Goal: Task Accomplishment & Management: Manage account settings

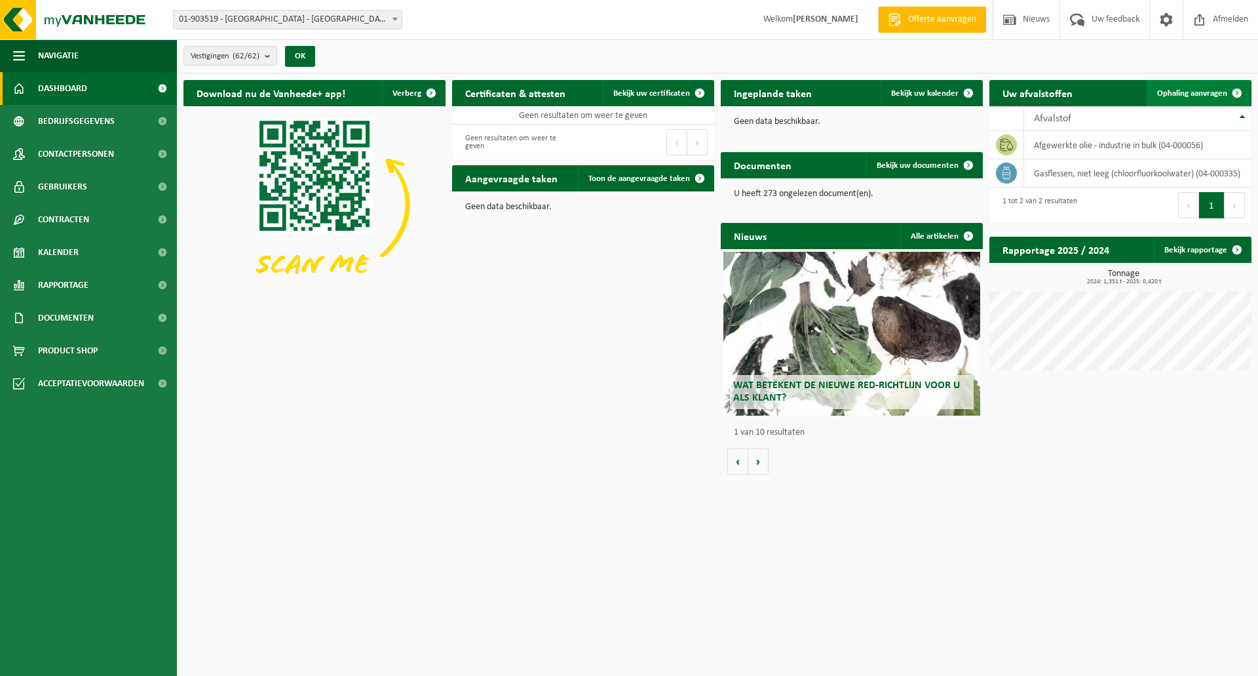
click at [1191, 95] on span "Ophaling aanvragen" at bounding box center [1192, 93] width 70 height 9
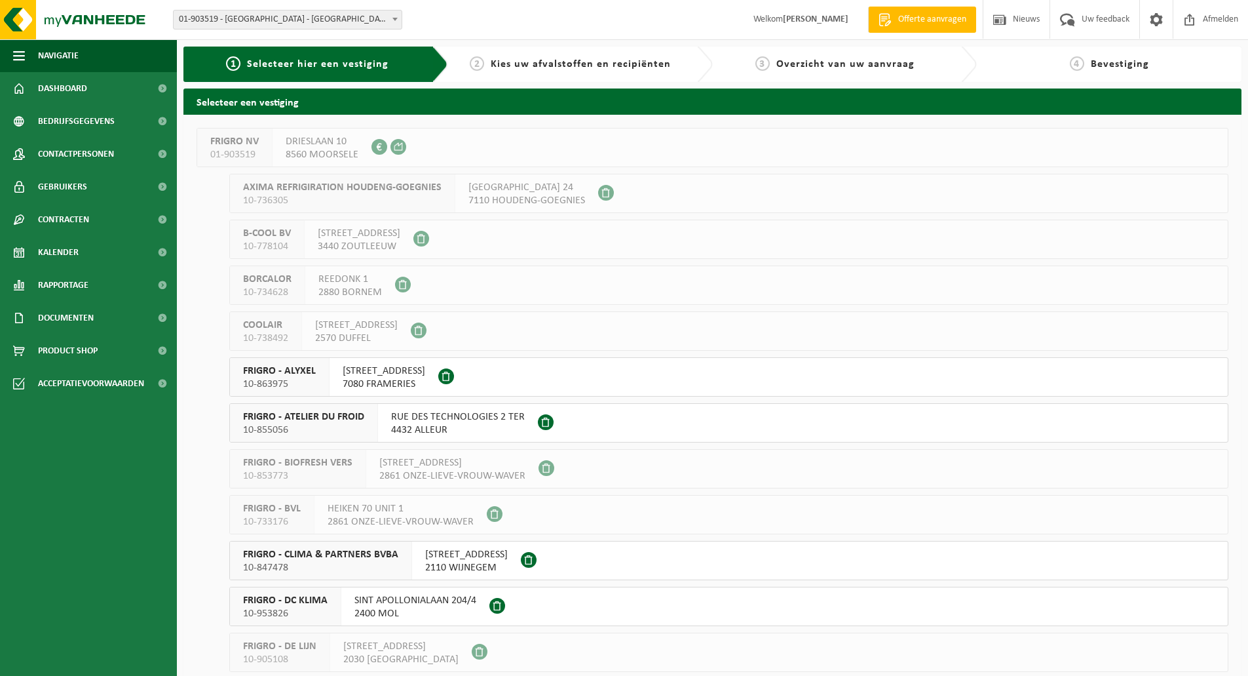
click at [229, 141] on span "FRIGRO NV" at bounding box center [234, 141] width 48 height 13
click at [381, 149] on span at bounding box center [380, 147] width 16 height 16
click at [493, 147] on div "FRIGRO NV 01-903519 DRIESLAAN 10 8560 MOORSELE 0420.379.687" at bounding box center [713, 147] width 1032 height 39
click at [88, 84] on link "Dashboard" at bounding box center [88, 88] width 177 height 33
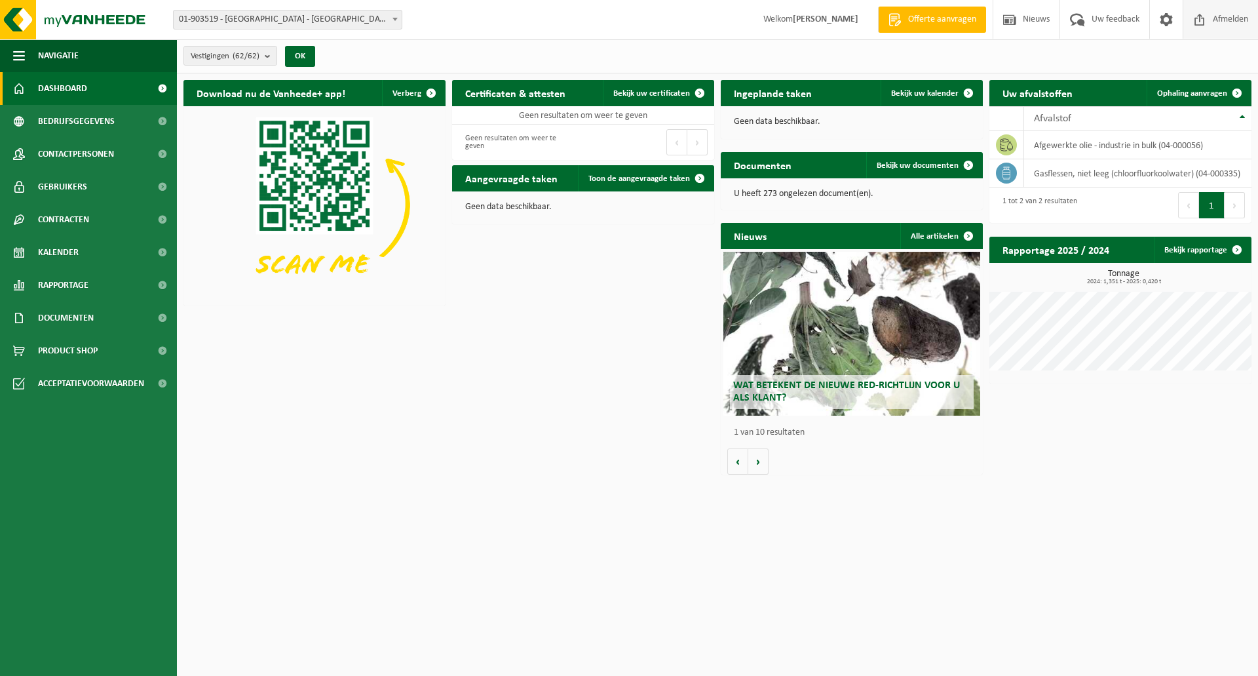
click at [1226, 24] on span "Afmelden" at bounding box center [1231, 19] width 42 height 39
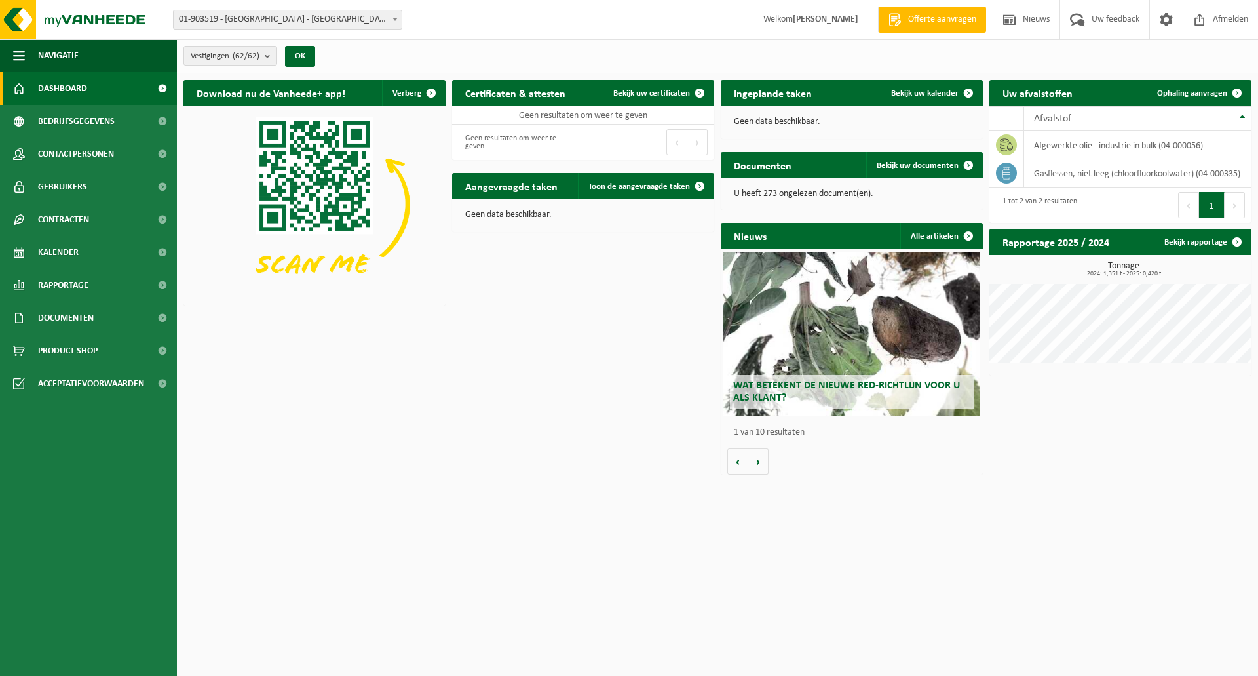
click at [375, 26] on span "01-903519 - [GEOGRAPHIC_DATA] - [GEOGRAPHIC_DATA]" at bounding box center [288, 19] width 228 height 18
click at [1178, 89] on span "Ophaling aanvragen" at bounding box center [1192, 93] width 70 height 9
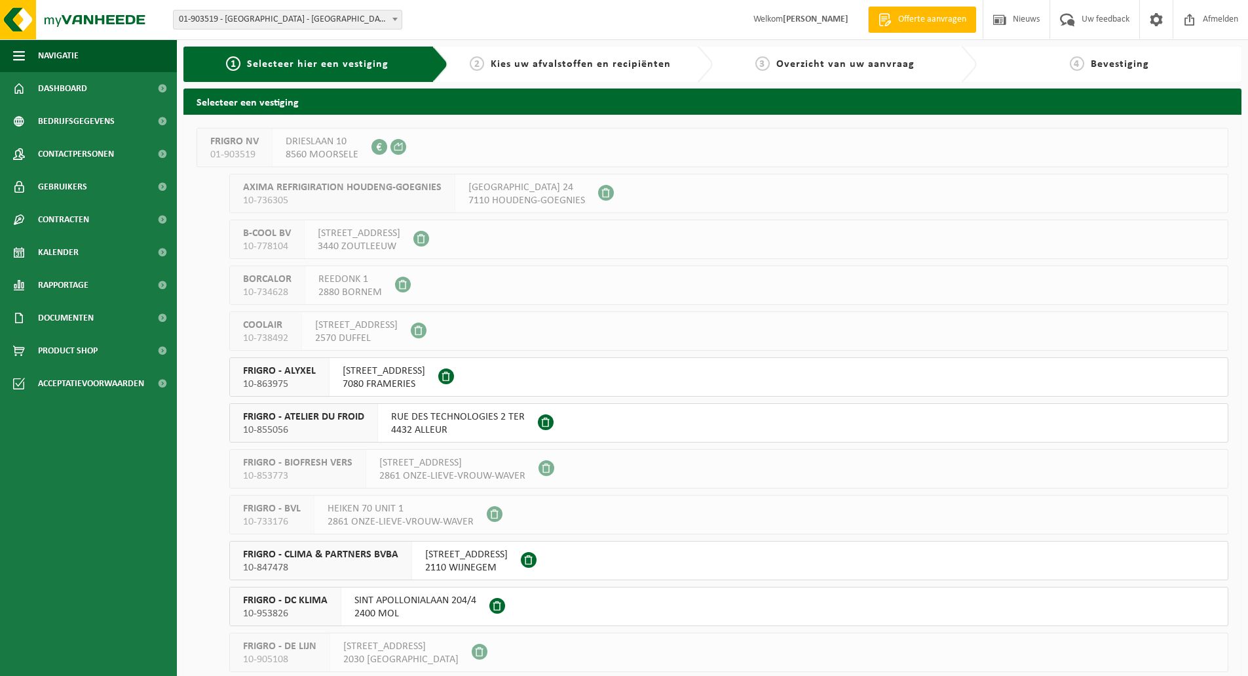
click at [238, 148] on span "01-903519" at bounding box center [234, 154] width 48 height 13
click at [372, 153] on div at bounding box center [391, 147] width 38 height 38
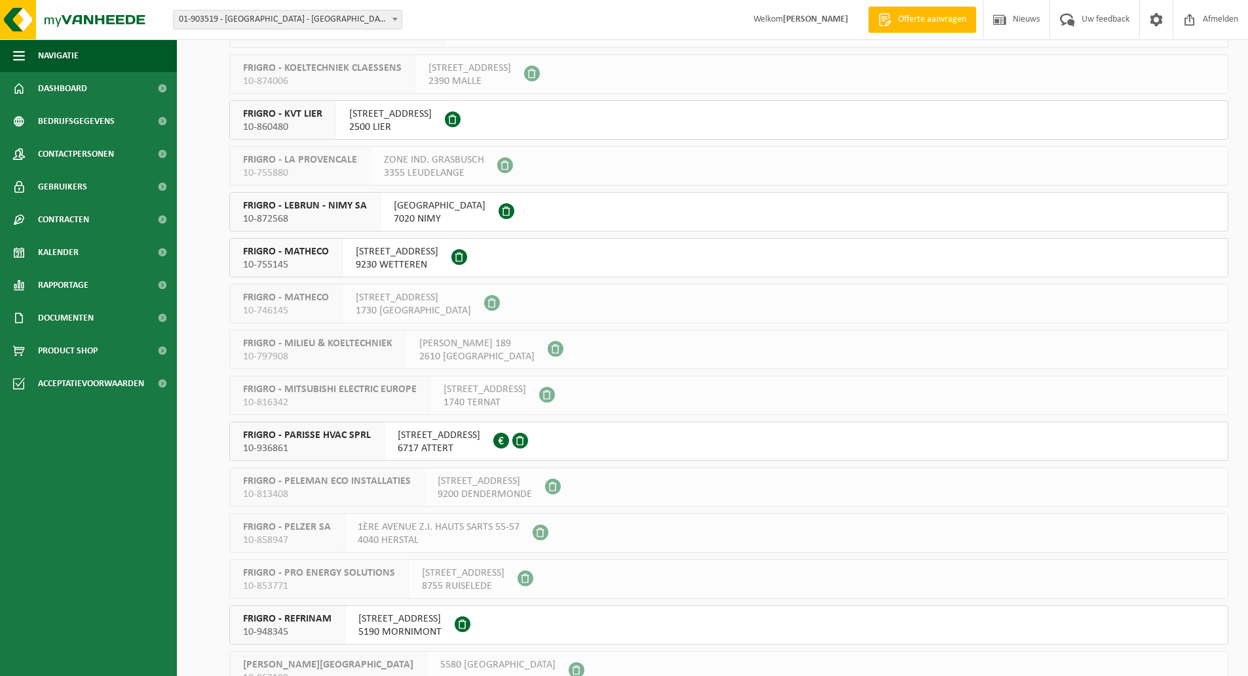
scroll to position [704, 0]
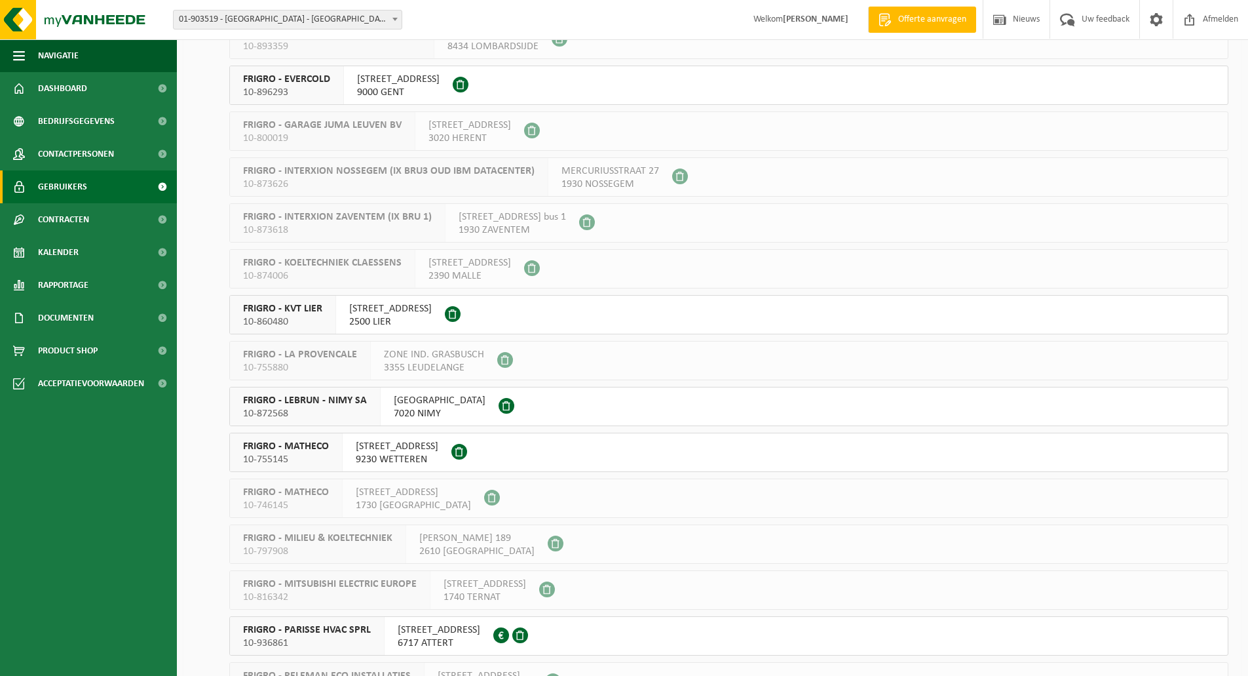
click at [90, 178] on link "Gebruikers" at bounding box center [88, 186] width 177 height 33
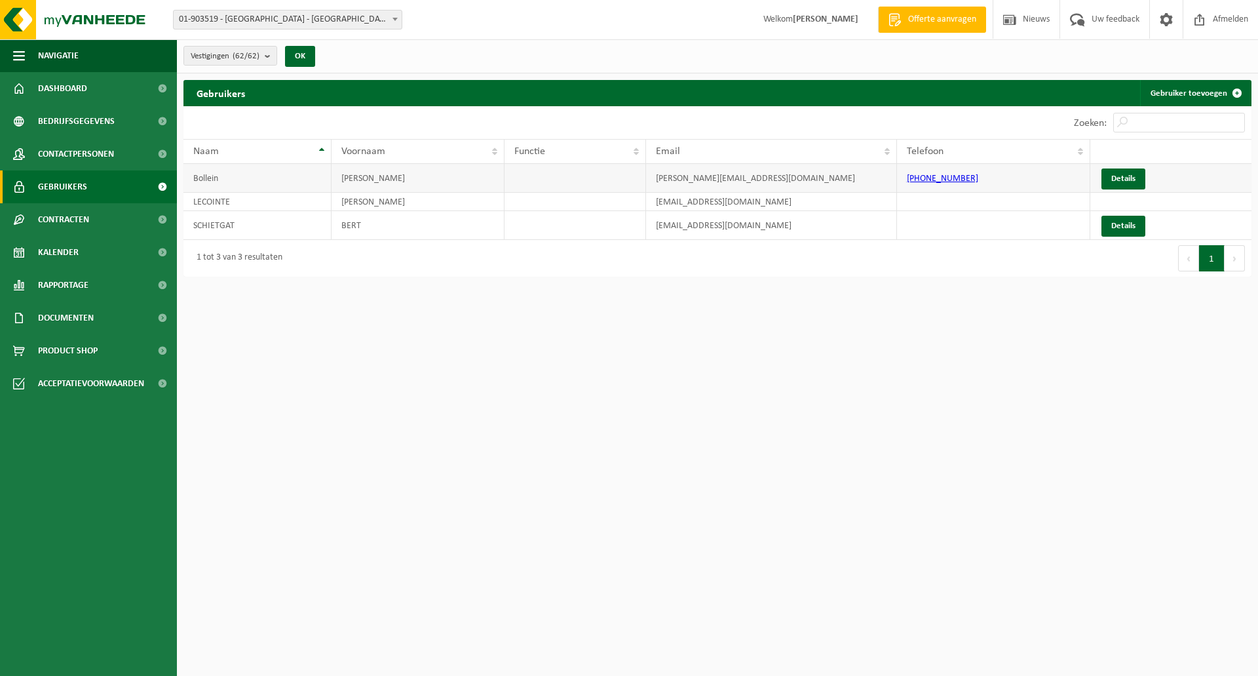
click at [368, 177] on td "Nick" at bounding box center [418, 178] width 173 height 29
click at [1124, 176] on link "Details" at bounding box center [1124, 178] width 44 height 21
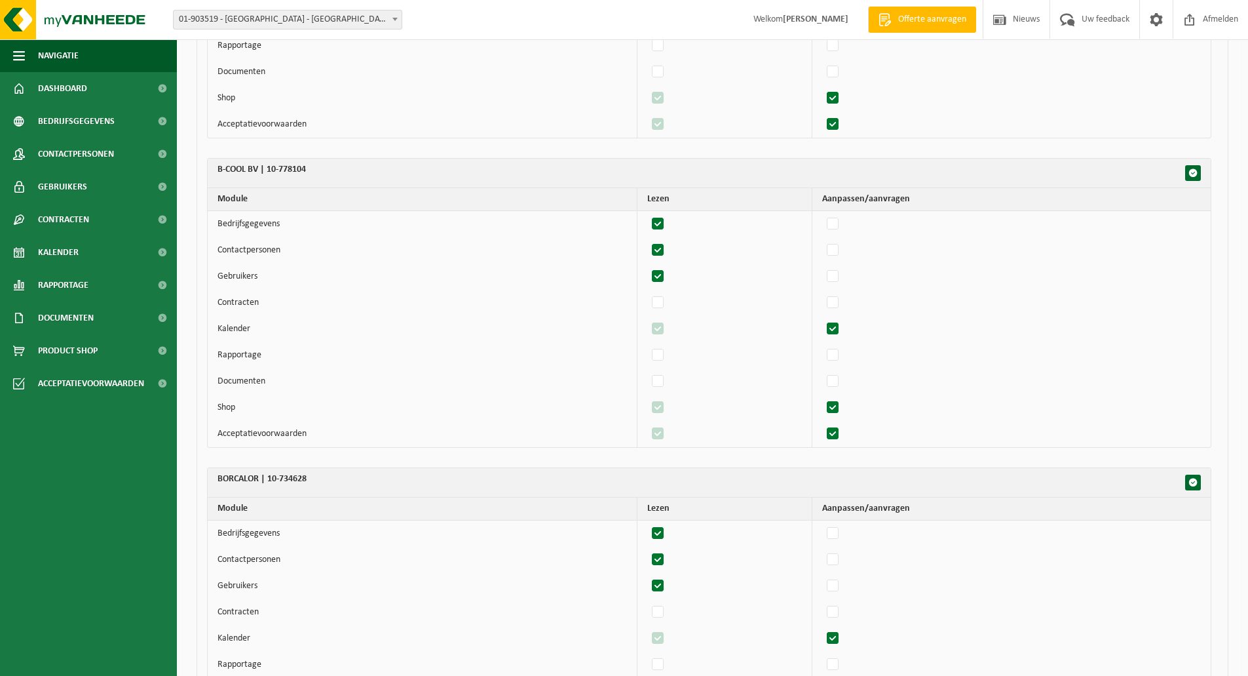
scroll to position [66, 0]
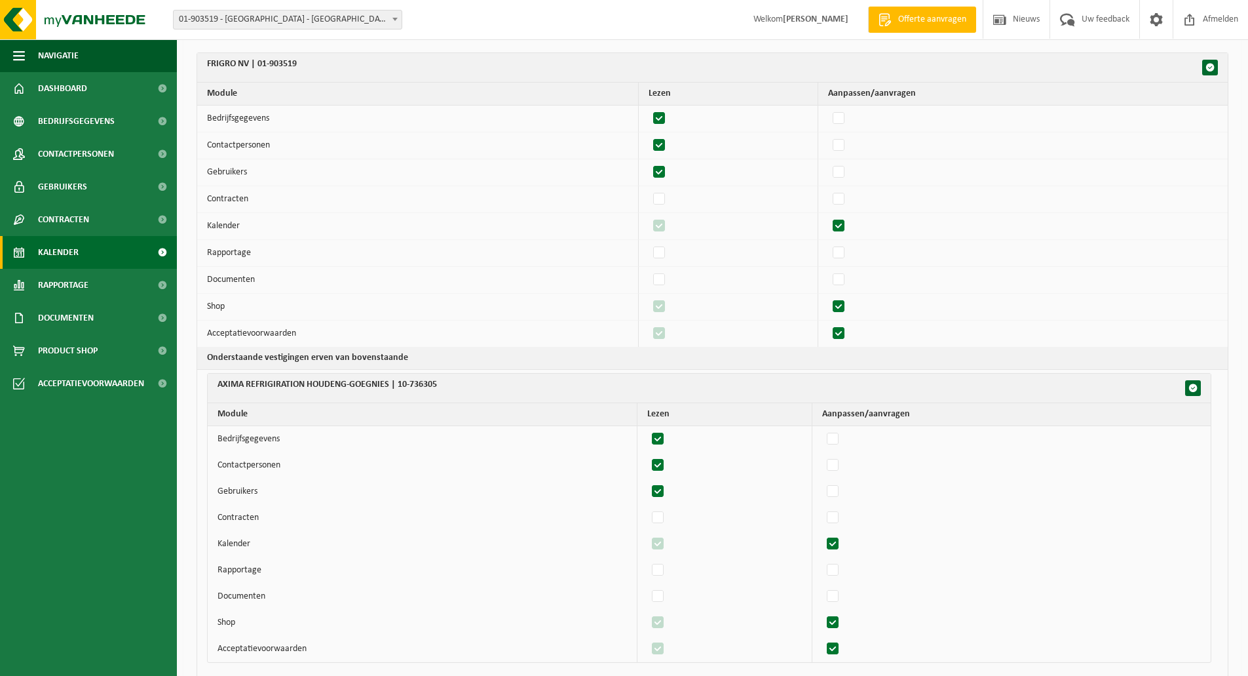
click at [67, 244] on span "Kalender" at bounding box center [58, 252] width 41 height 33
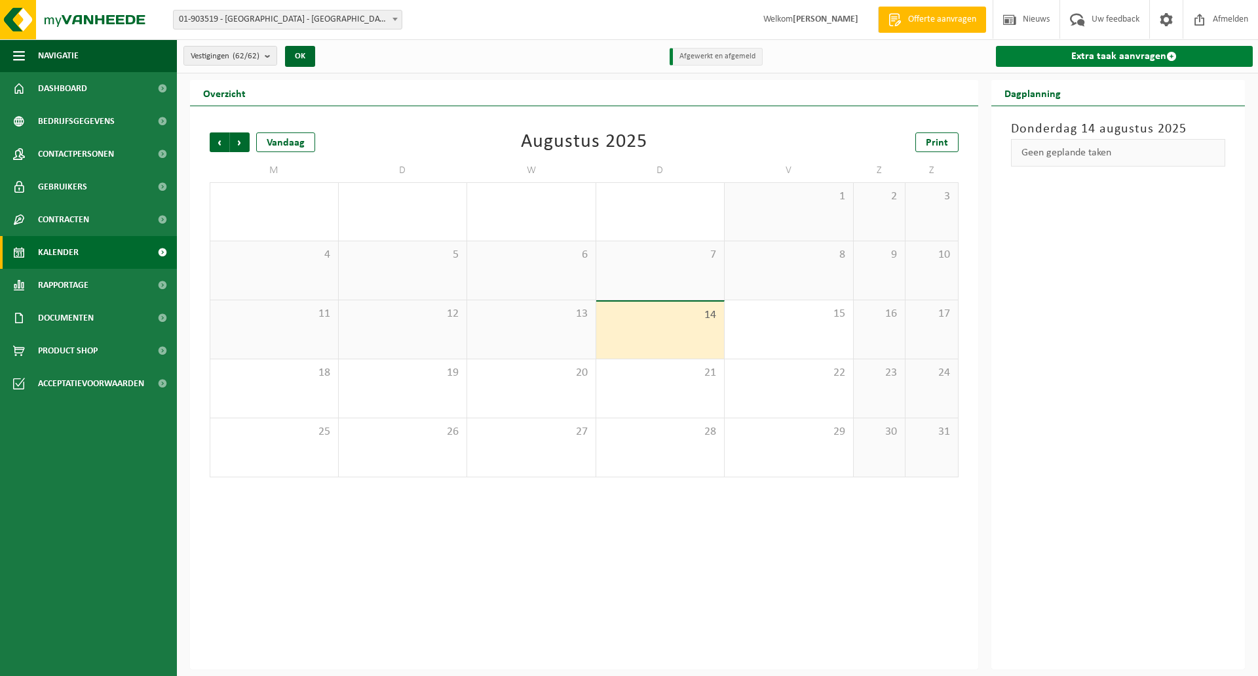
click at [1137, 56] on link "Extra taak aanvragen" at bounding box center [1125, 56] width 258 height 21
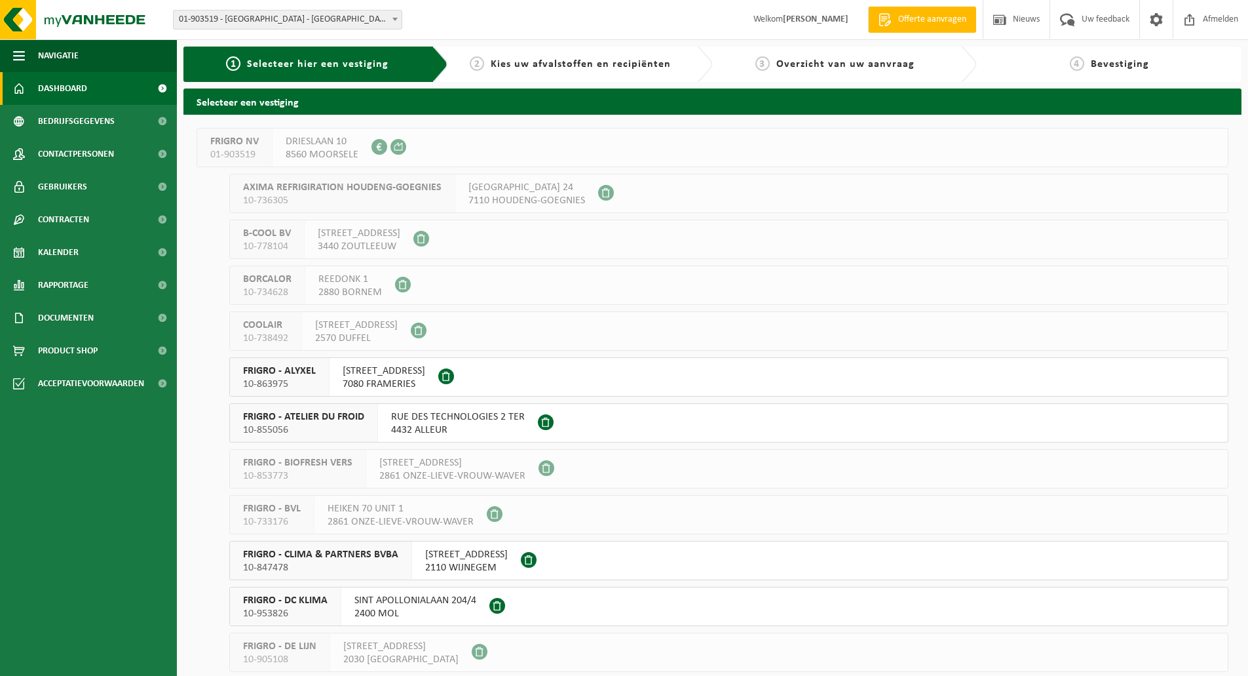
click at [76, 88] on span "Dashboard" at bounding box center [62, 88] width 49 height 33
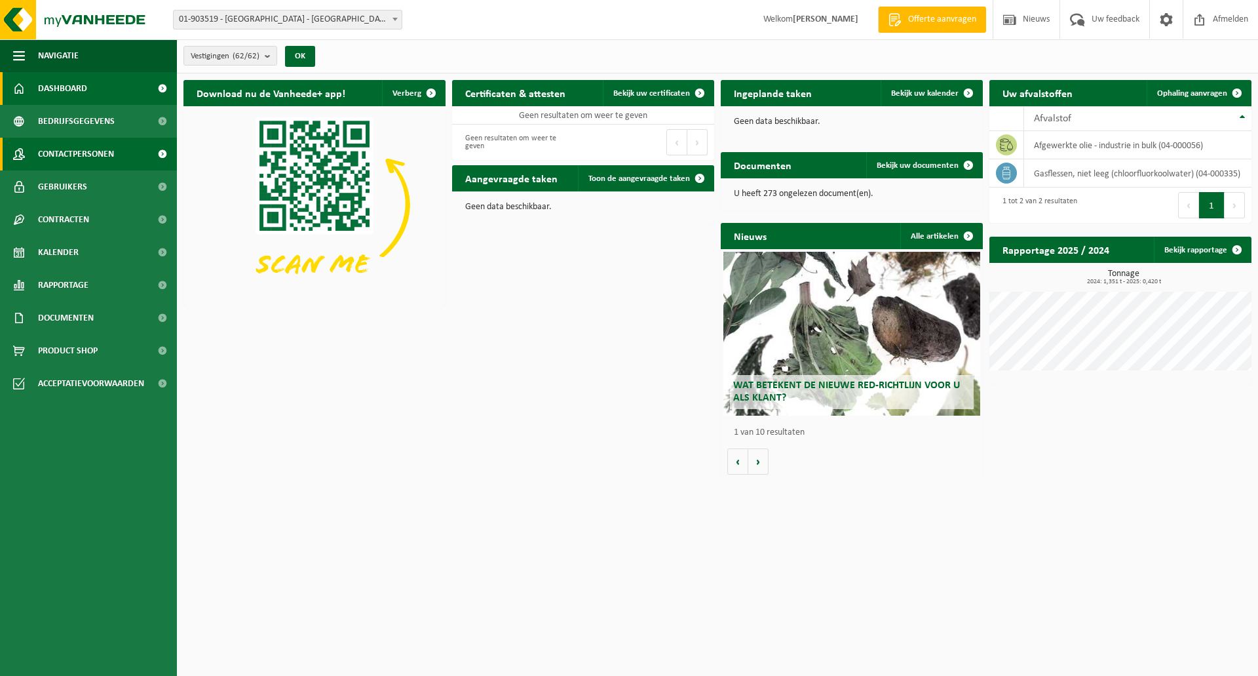
click at [118, 155] on link "Contactpersonen" at bounding box center [88, 154] width 177 height 33
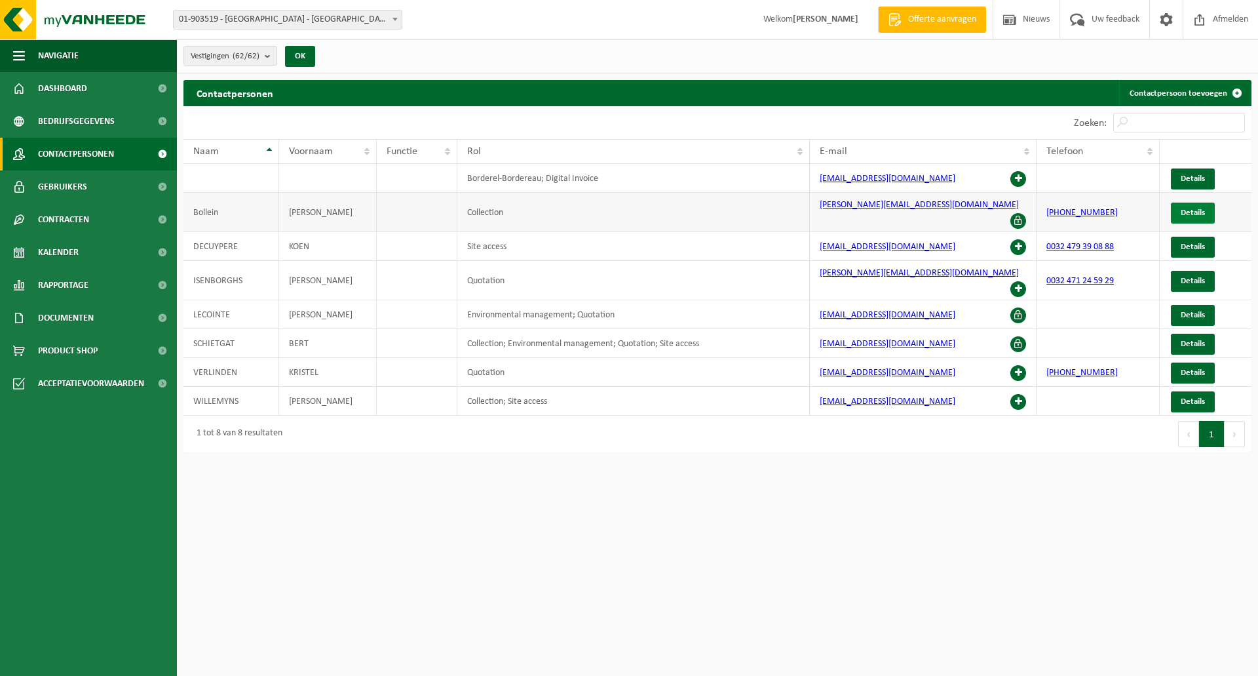
click at [1195, 209] on span "Details" at bounding box center [1193, 212] width 24 height 9
click at [1020, 213] on span at bounding box center [1018, 221] width 16 height 16
click at [1019, 213] on span at bounding box center [1018, 221] width 16 height 16
click at [45, 180] on span "Gebruikers" at bounding box center [62, 186] width 49 height 33
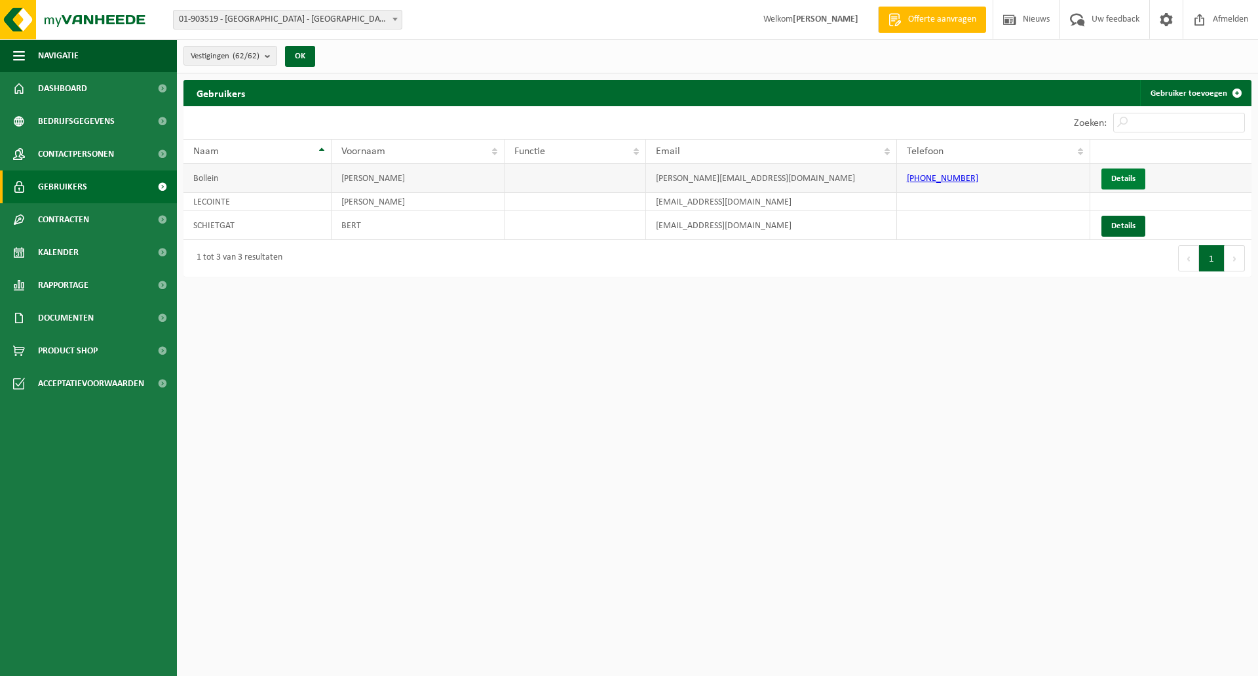
click at [1134, 183] on link "Details" at bounding box center [1124, 178] width 44 height 21
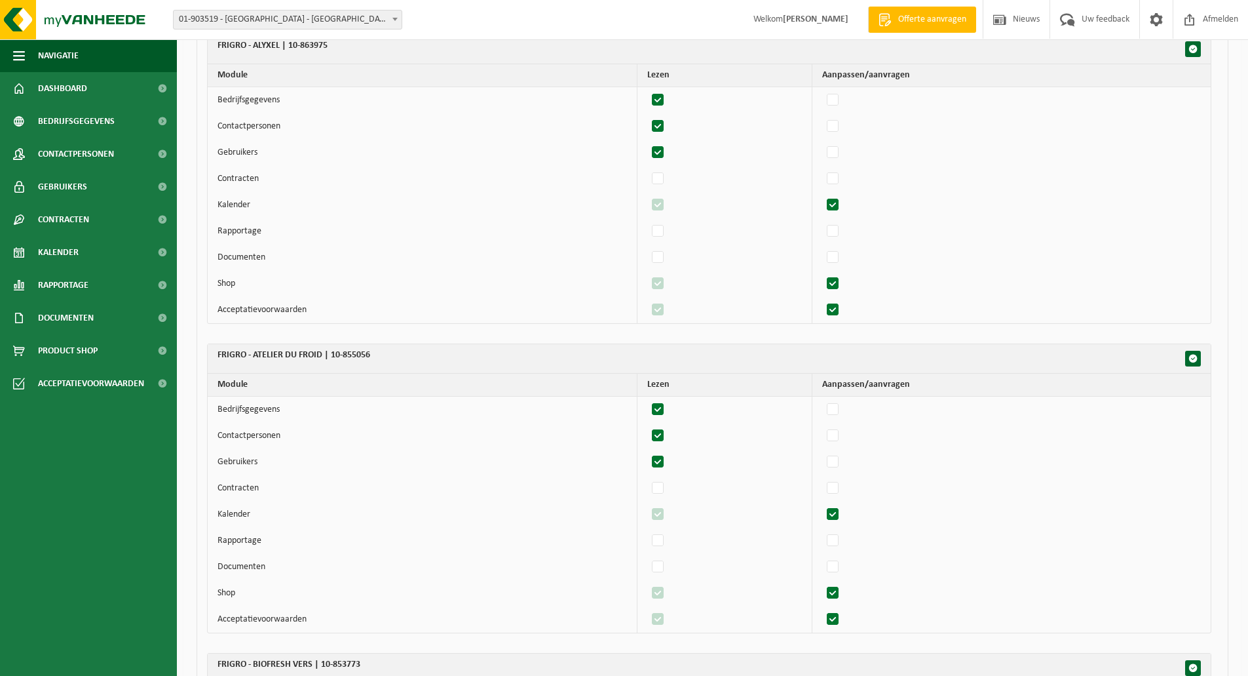
scroll to position [1769, 0]
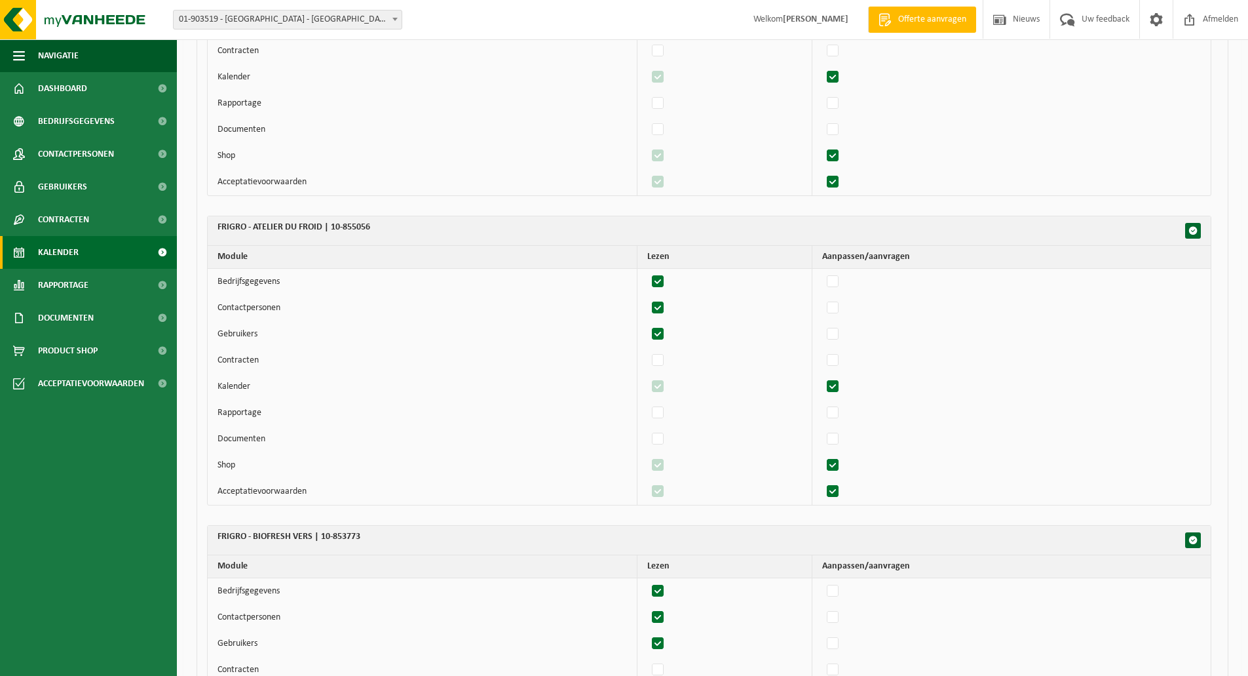
click at [65, 254] on span "Kalender" at bounding box center [58, 252] width 41 height 33
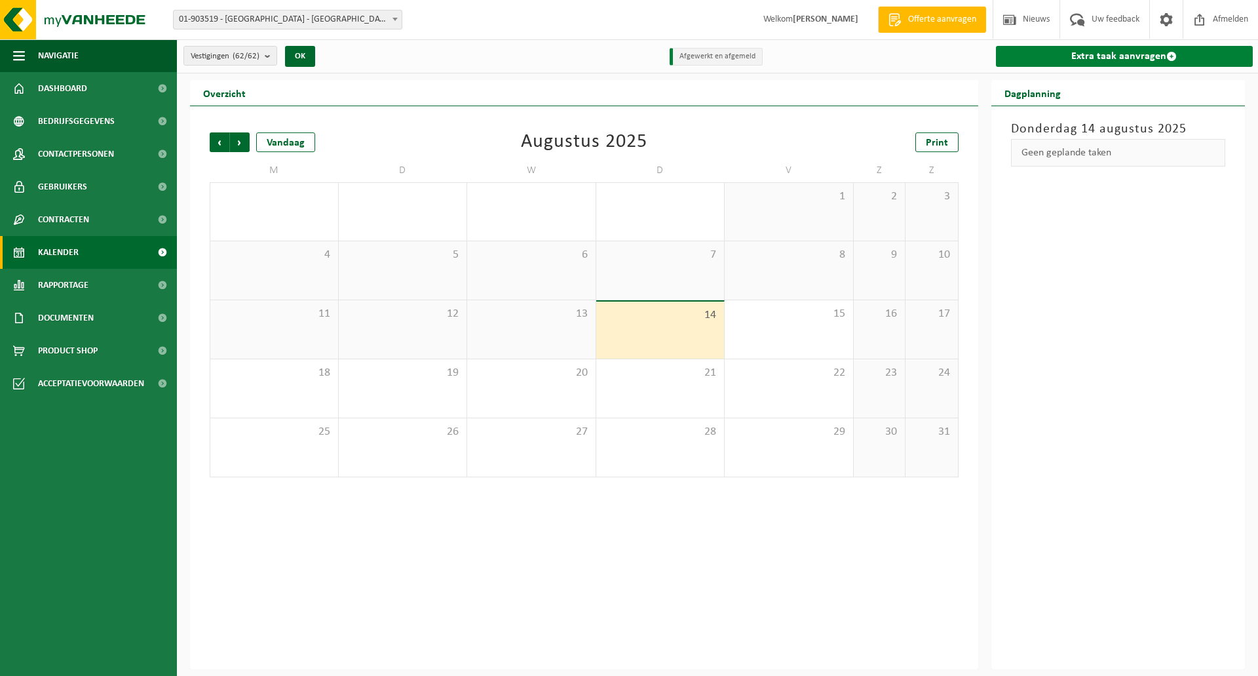
click at [1132, 52] on link "Extra taak aanvragen" at bounding box center [1125, 56] width 258 height 21
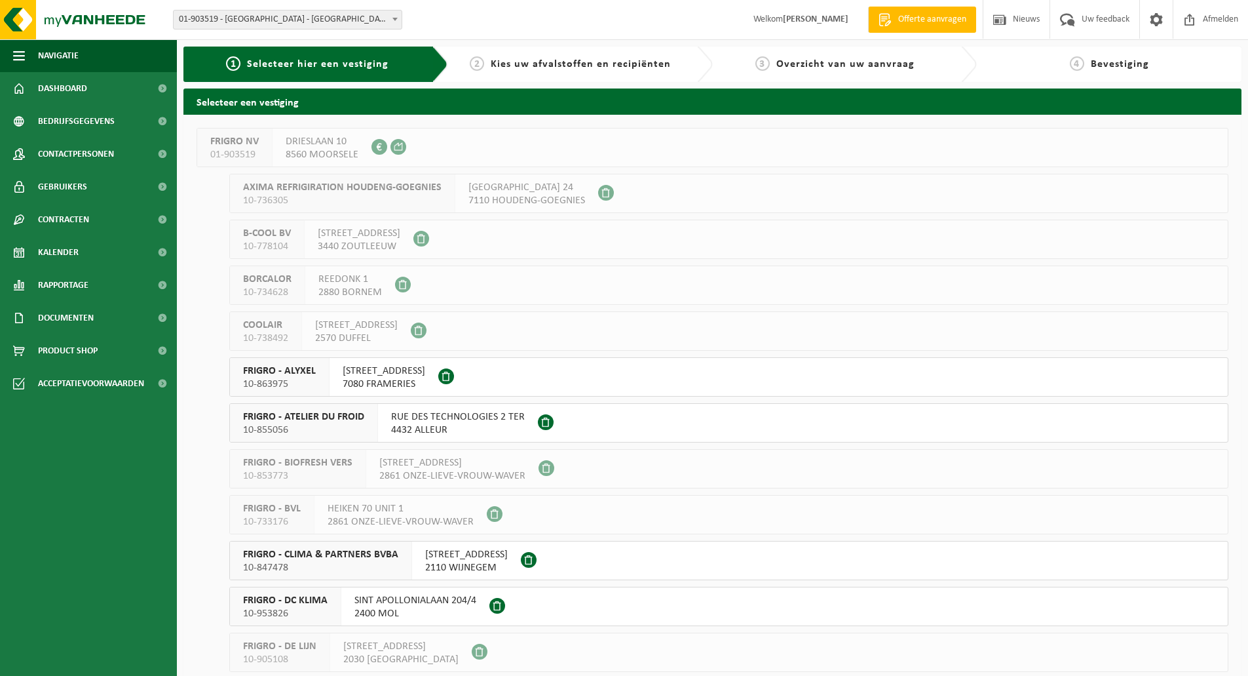
click at [242, 140] on span "FRIGRO NV" at bounding box center [234, 141] width 48 height 13
click at [375, 145] on span at bounding box center [380, 147] width 16 height 16
click at [235, 98] on h2 "Selecteer een vestiging" at bounding box center [712, 101] width 1058 height 26
click at [288, 372] on span "FRIGRO - ALYXEL" at bounding box center [279, 370] width 73 height 13
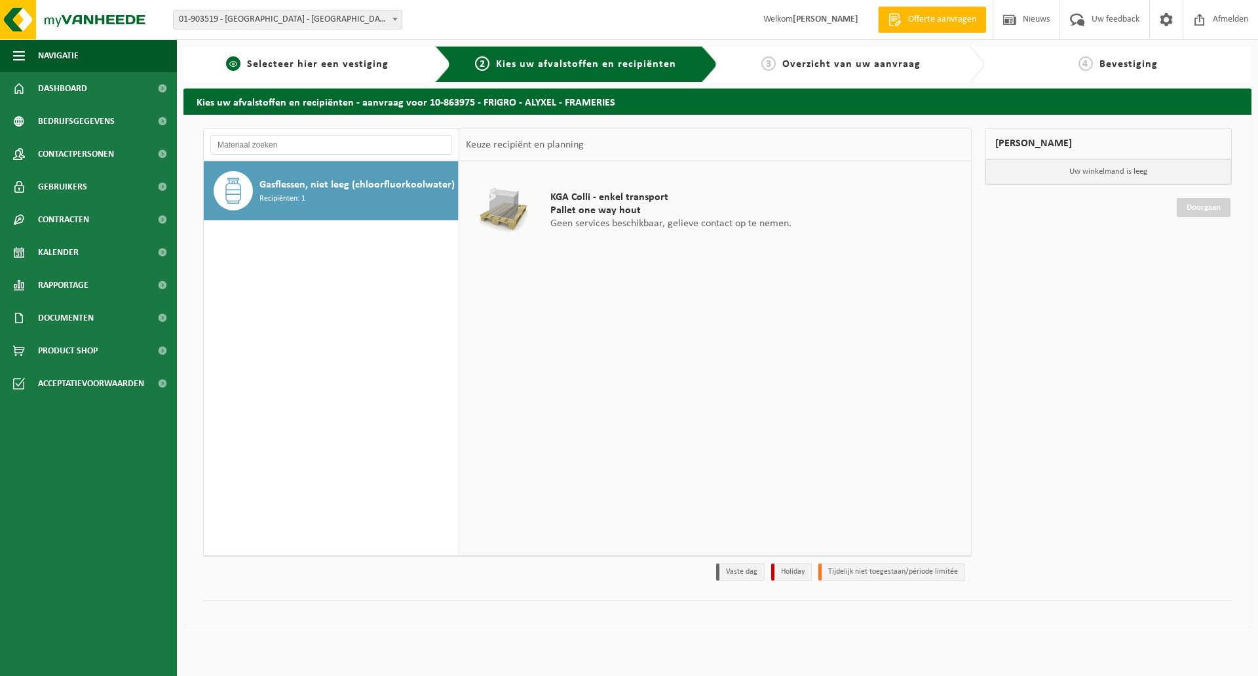
click at [239, 60] on span "1" at bounding box center [233, 63] width 14 height 14
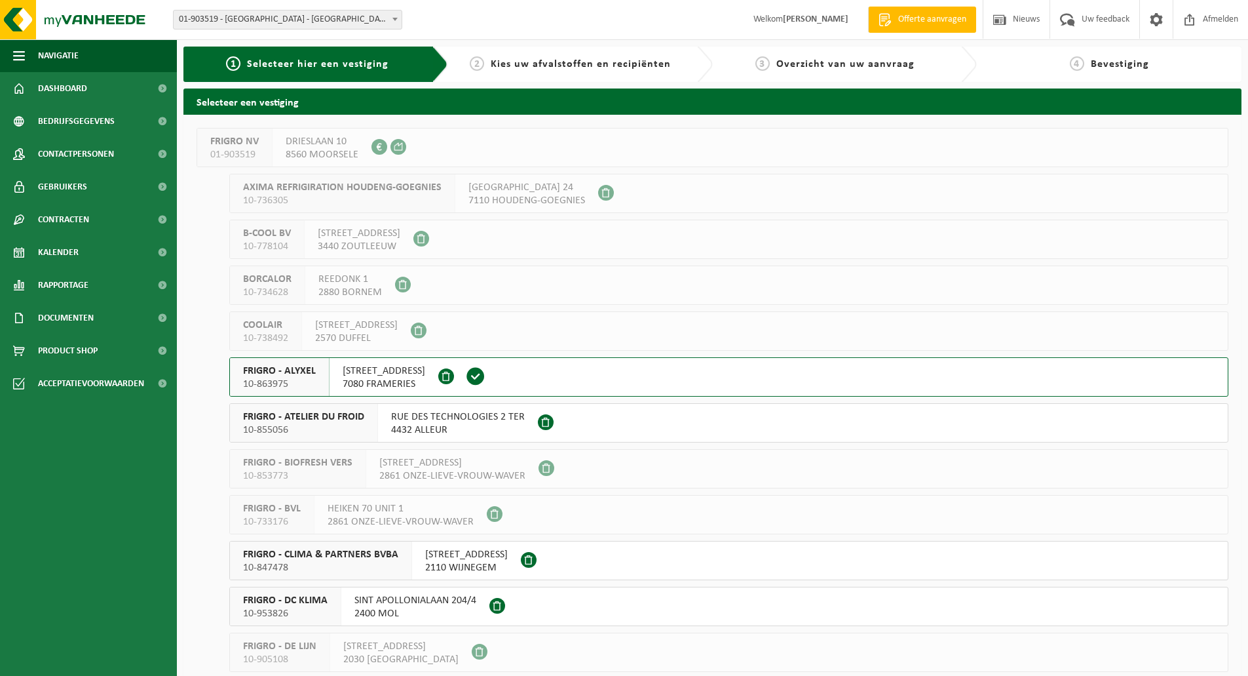
click at [294, 155] on span "8560 MOORSELE" at bounding box center [322, 154] width 73 height 13
click at [85, 92] on span "Dashboard" at bounding box center [62, 88] width 49 height 33
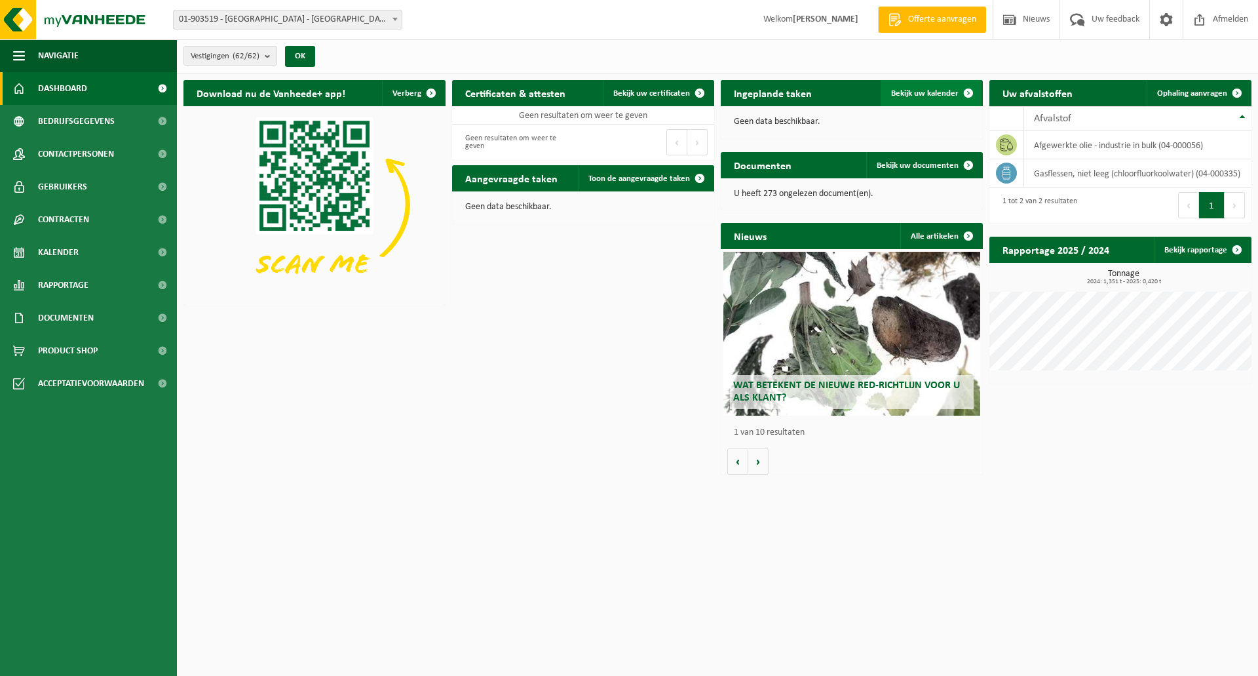
click at [927, 89] on span "Bekijk uw kalender" at bounding box center [924, 93] width 67 height 9
click at [657, 174] on span "Toon de aangevraagde taken" at bounding box center [639, 178] width 102 height 9
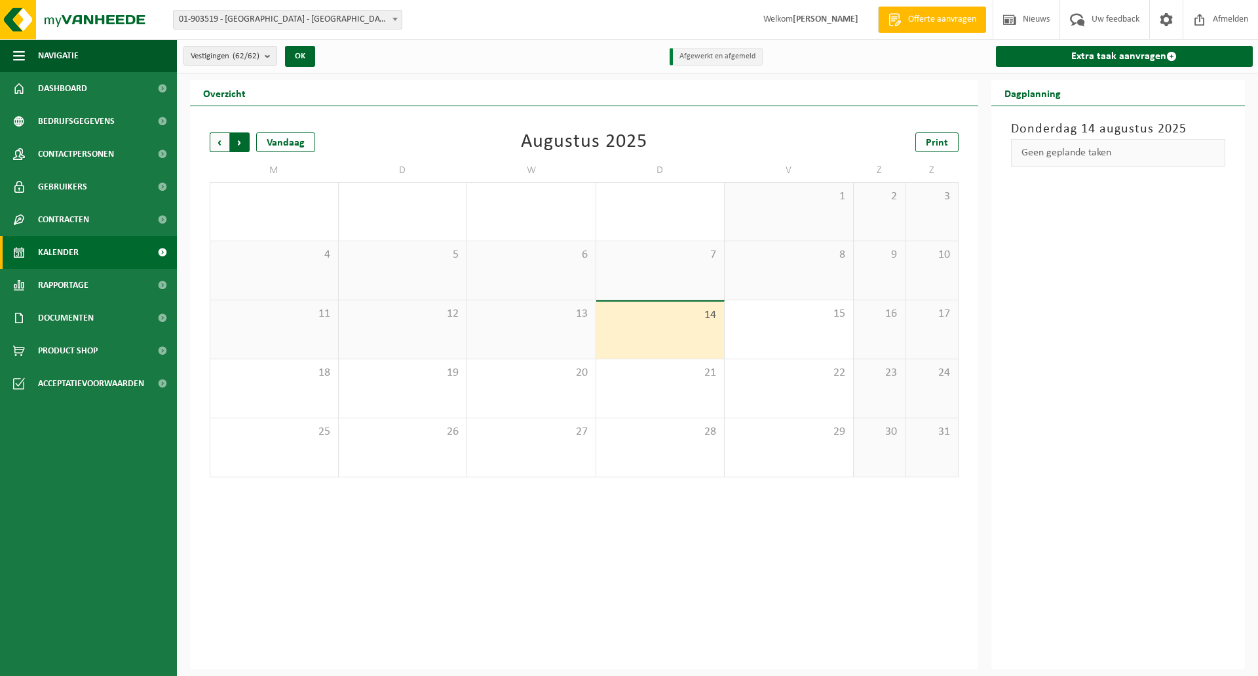
click at [220, 143] on span "Vorige" at bounding box center [220, 142] width 20 height 20
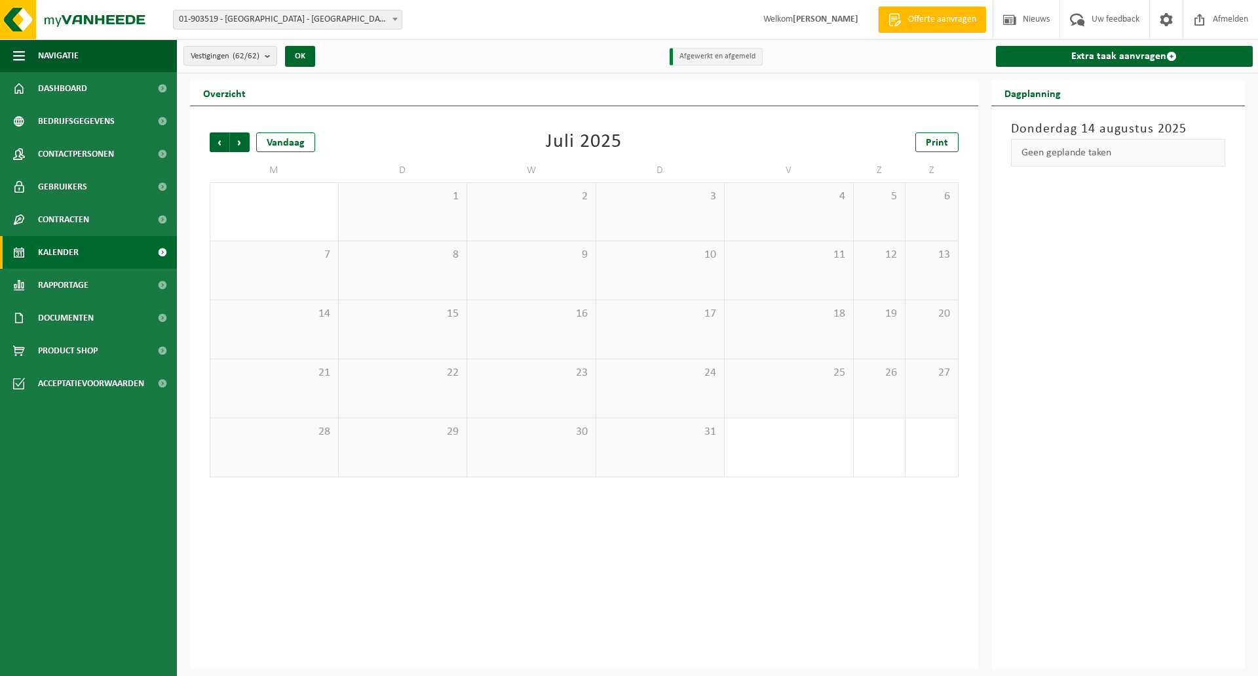
click at [220, 143] on span "Vorige" at bounding box center [220, 142] width 20 height 20
click at [455, 343] on div "1" at bounding box center [452, 343] width 16 height 17
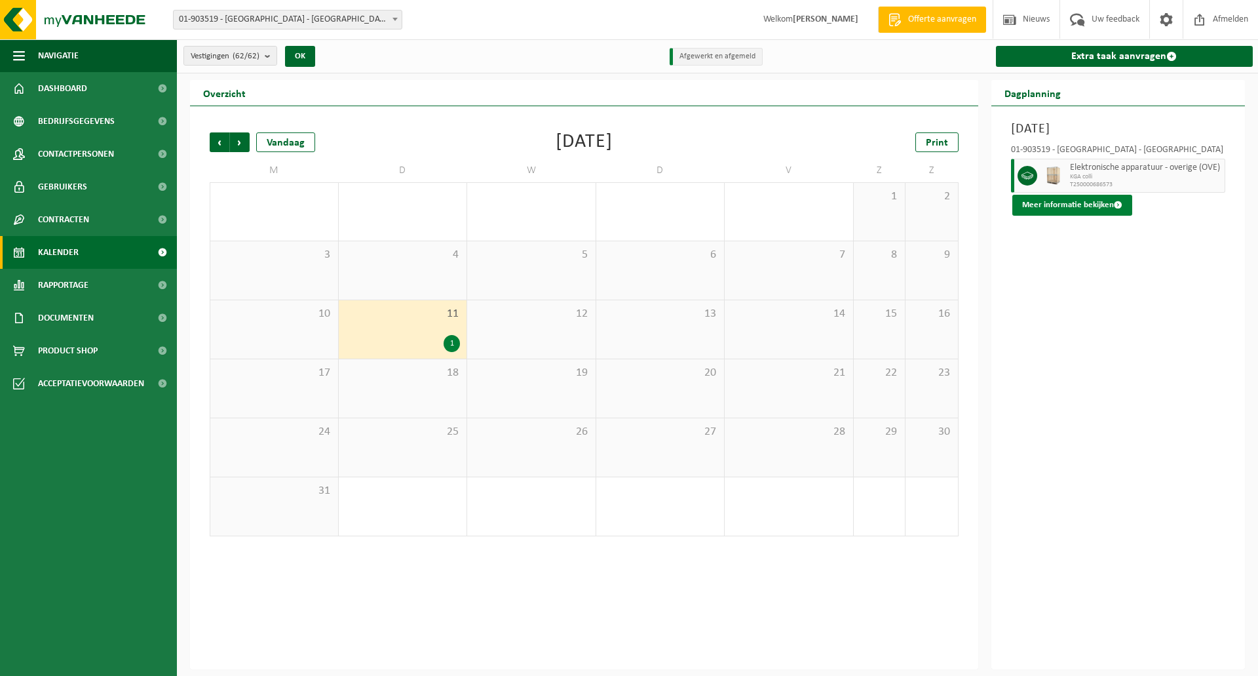
click at [1075, 206] on button "Meer informatie bekijken" at bounding box center [1072, 205] width 120 height 21
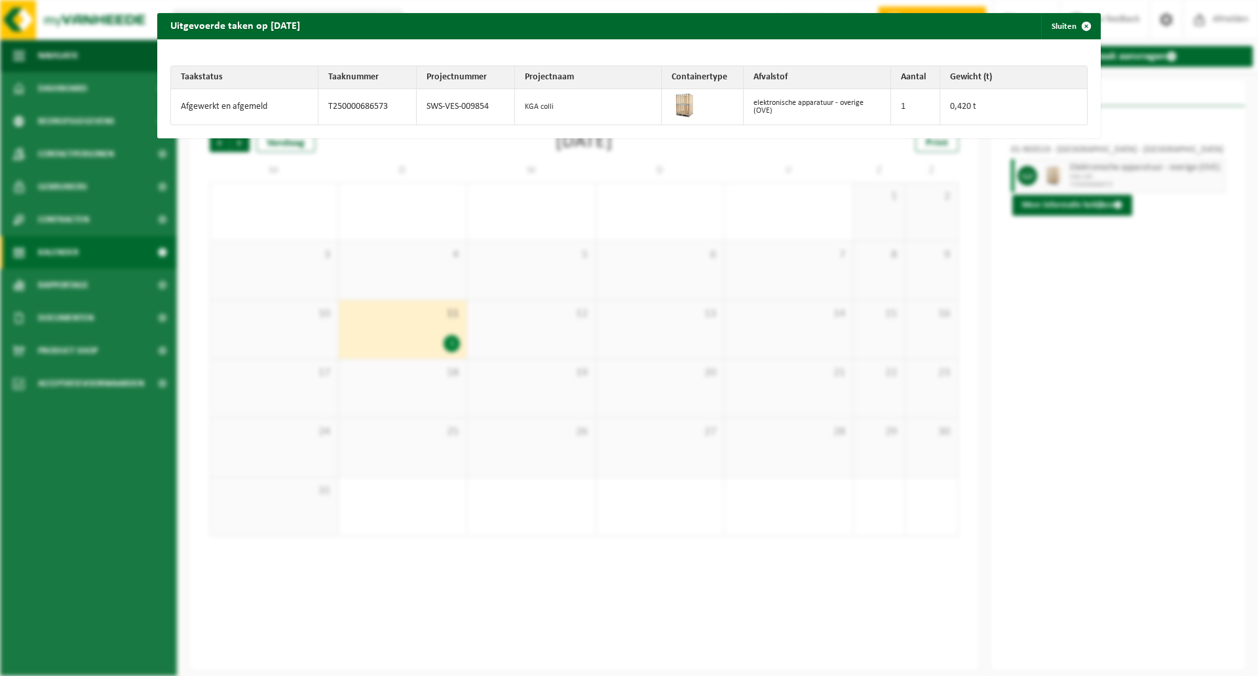
click at [958, 107] on td "0,420 t" at bounding box center [1013, 106] width 147 height 35
drag, startPoint x: 251, startPoint y: 107, endPoint x: 474, endPoint y: 106, distance: 222.8
click at [457, 106] on tr "Afgewerkt en afgemeld T250000686573 SWS-VES-009854 KGA colli elektronische appa…" at bounding box center [629, 106] width 916 height 35
click at [545, 106] on td "KGA colli" at bounding box center [588, 106] width 147 height 35
click at [774, 109] on td "elektronische apparatuur - overige (OVE)" at bounding box center [817, 106] width 147 height 35
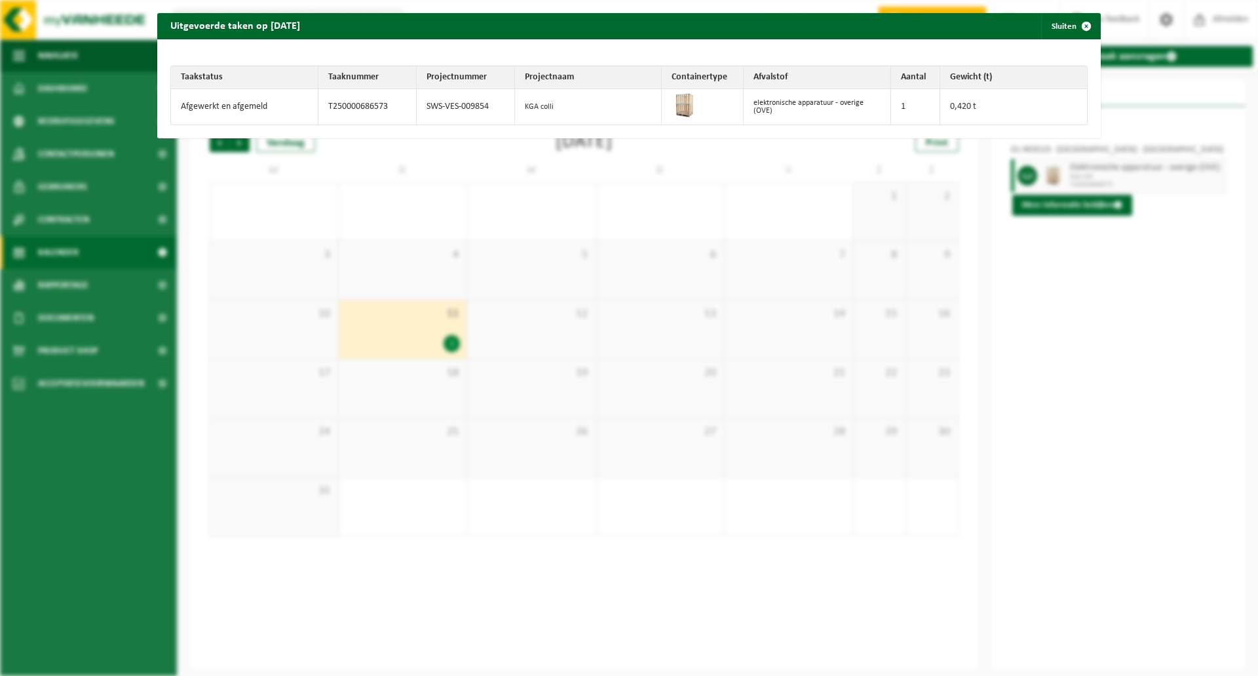
click at [1113, 317] on div "Uitgevoerde taken op 2025-03-11 Sluiten Taakstatus Taaknummer Projectnummer Pro…" at bounding box center [629, 338] width 1258 height 676
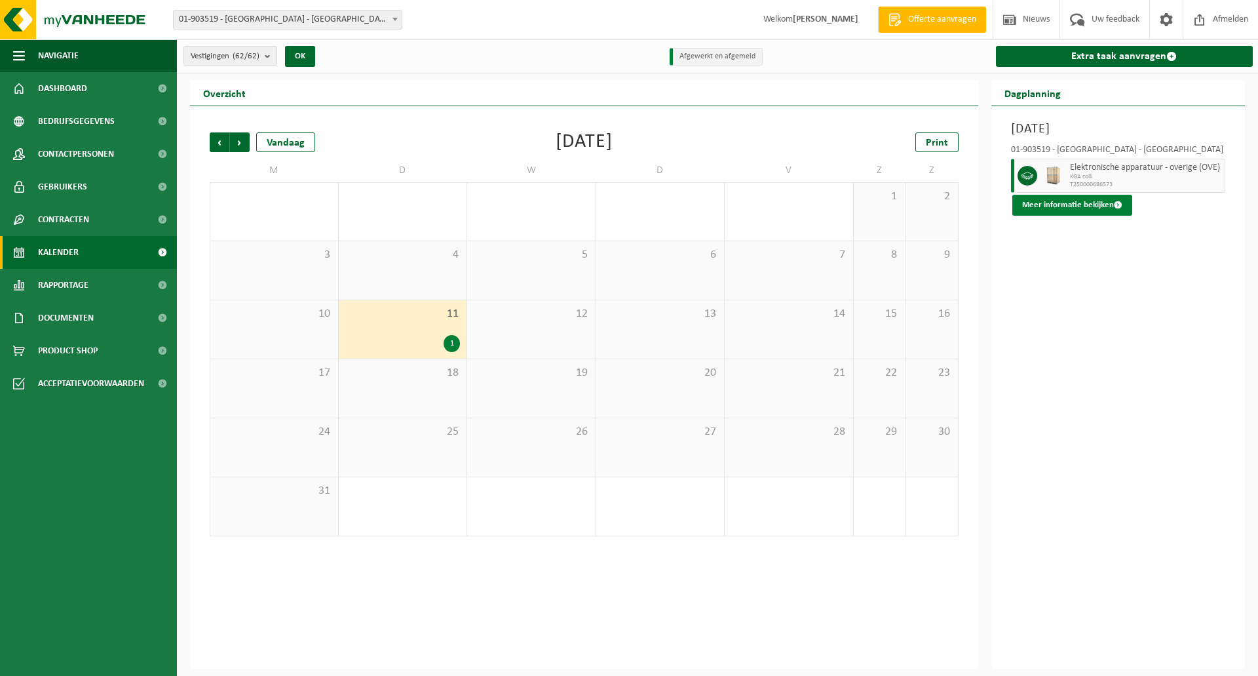
click at [1069, 208] on button "Meer informatie bekijken" at bounding box center [1072, 205] width 120 height 21
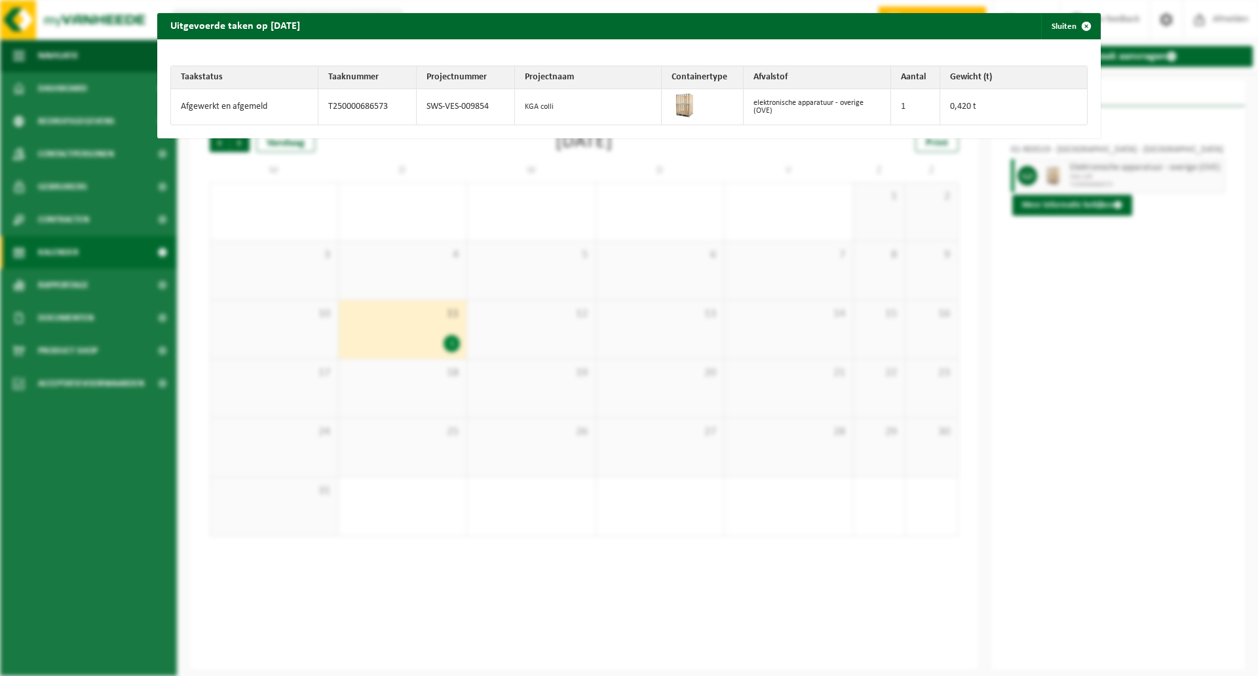
click at [1049, 309] on div "Uitgevoerde taken op 2025-03-11 Sluiten Taakstatus Taaknummer Projectnummer Pro…" at bounding box center [629, 338] width 1258 height 676
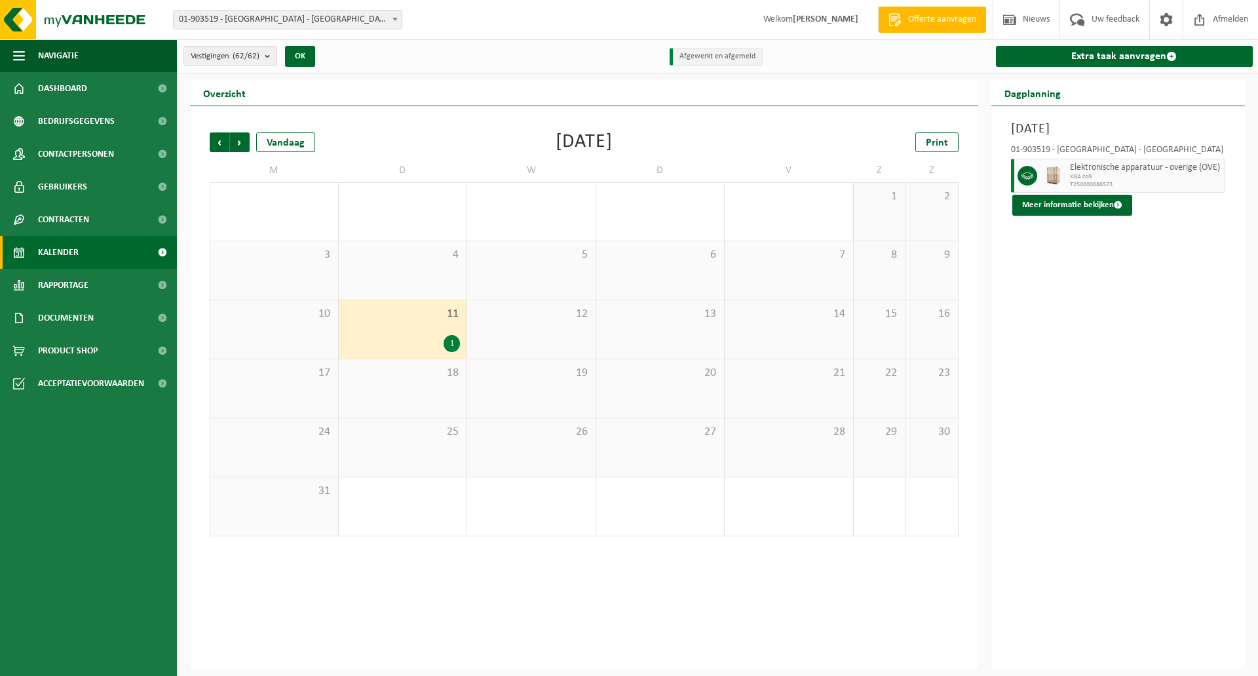
click at [1099, 178] on span "KGA colli" at bounding box center [1146, 177] width 152 height 8
click at [1097, 60] on link "Extra taak aanvragen" at bounding box center [1125, 56] width 258 height 21
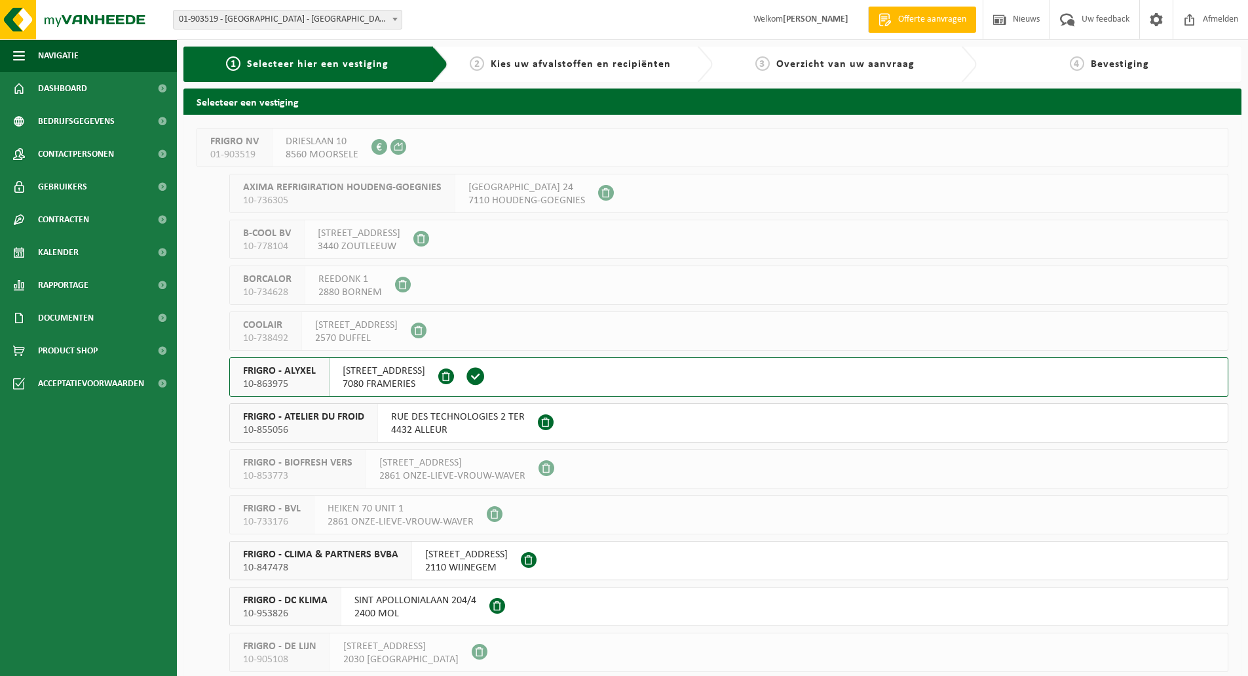
click at [231, 149] on span "01-903519" at bounding box center [234, 154] width 48 height 13
drag, startPoint x: 231, startPoint y: 149, endPoint x: 303, endPoint y: 130, distance: 74.1
click at [234, 149] on span "01-903519" at bounding box center [234, 154] width 48 height 13
click at [366, 145] on div "DRIESLAAN 10 8560 MOORSELE 0420.379.687" at bounding box center [322, 147] width 99 height 38
click at [378, 144] on span at bounding box center [380, 147] width 16 height 16
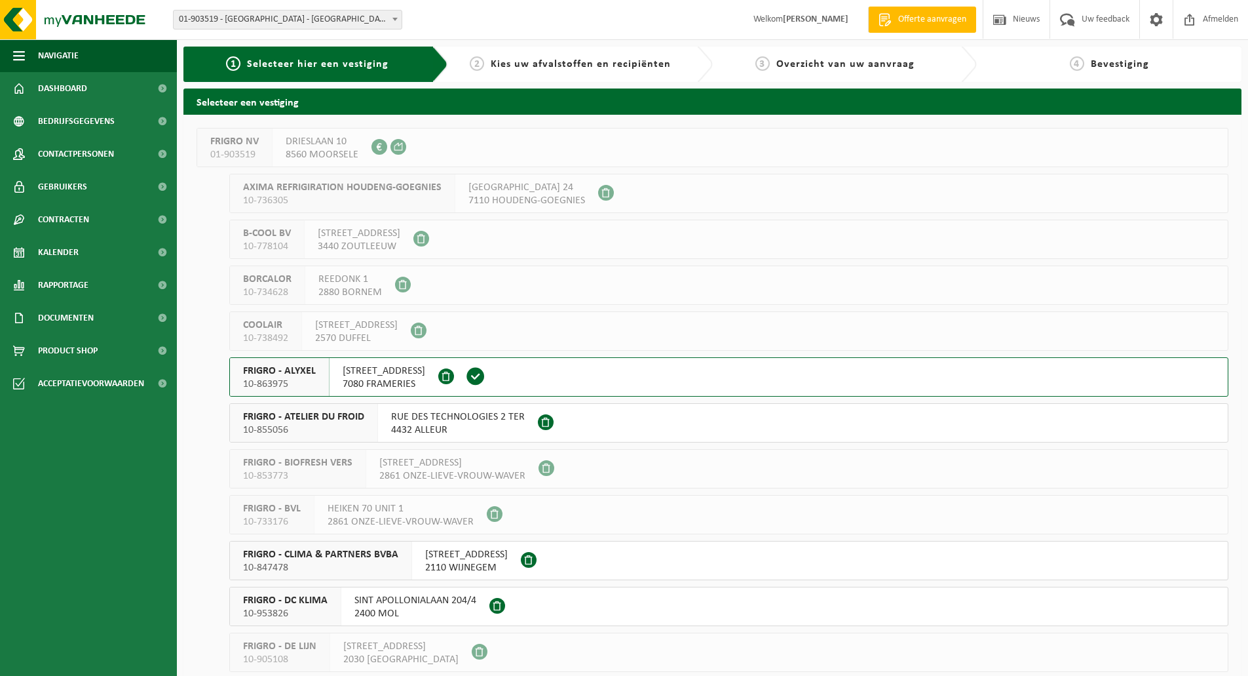
click at [799, 16] on strong "[PERSON_NAME]" at bounding box center [816, 19] width 66 height 10
click at [1202, 23] on span "Afmelden" at bounding box center [1221, 19] width 42 height 39
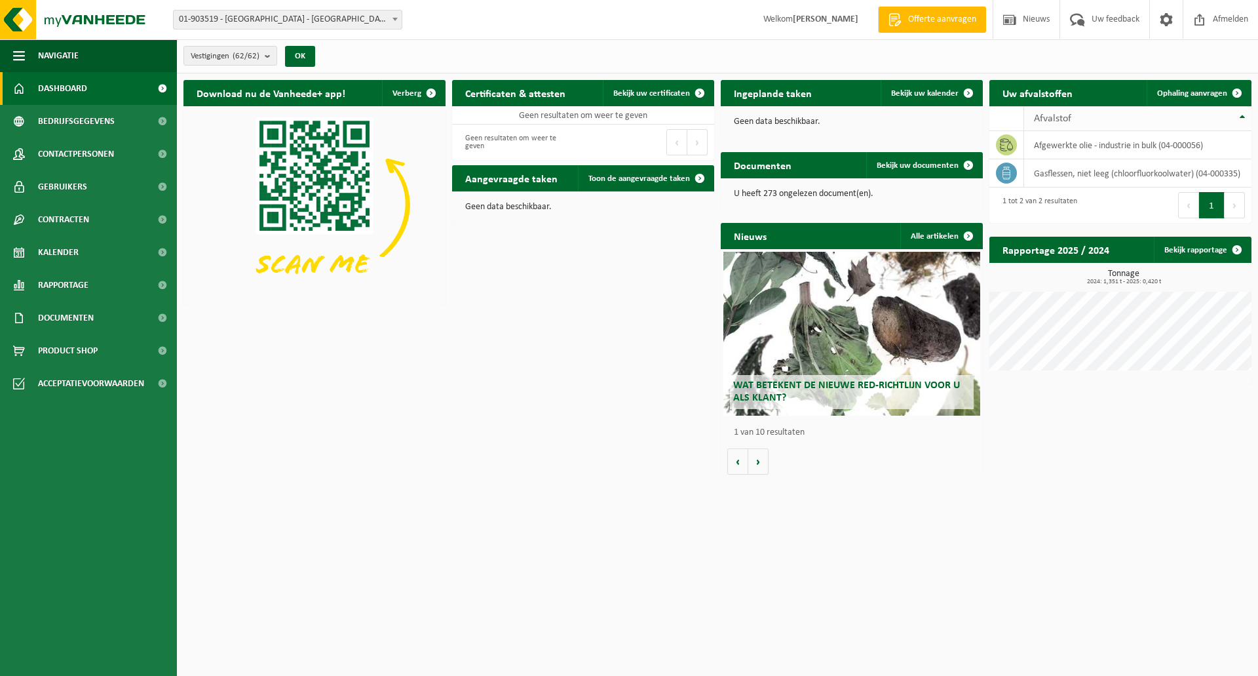
click at [1238, 114] on th "Afvalstof" at bounding box center [1137, 118] width 227 height 25
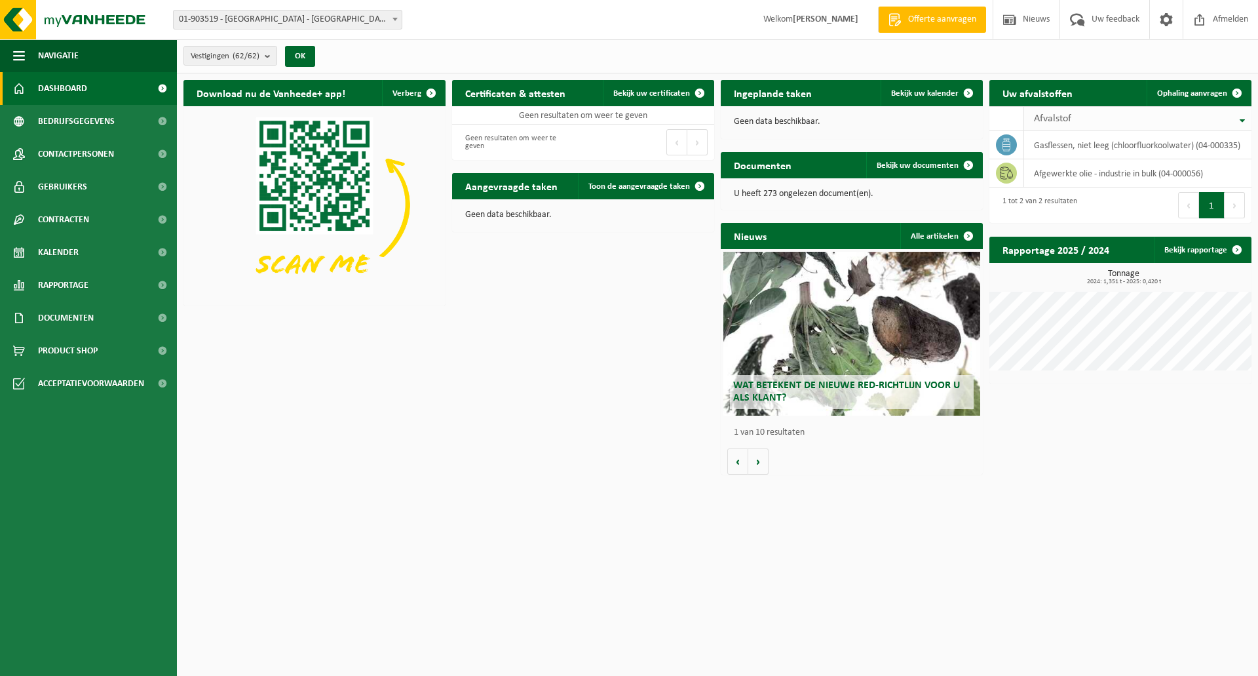
click at [1238, 115] on th "Afvalstof" at bounding box center [1137, 118] width 227 height 25
click at [1192, 92] on span "Ophaling aanvragen" at bounding box center [1192, 93] width 70 height 9
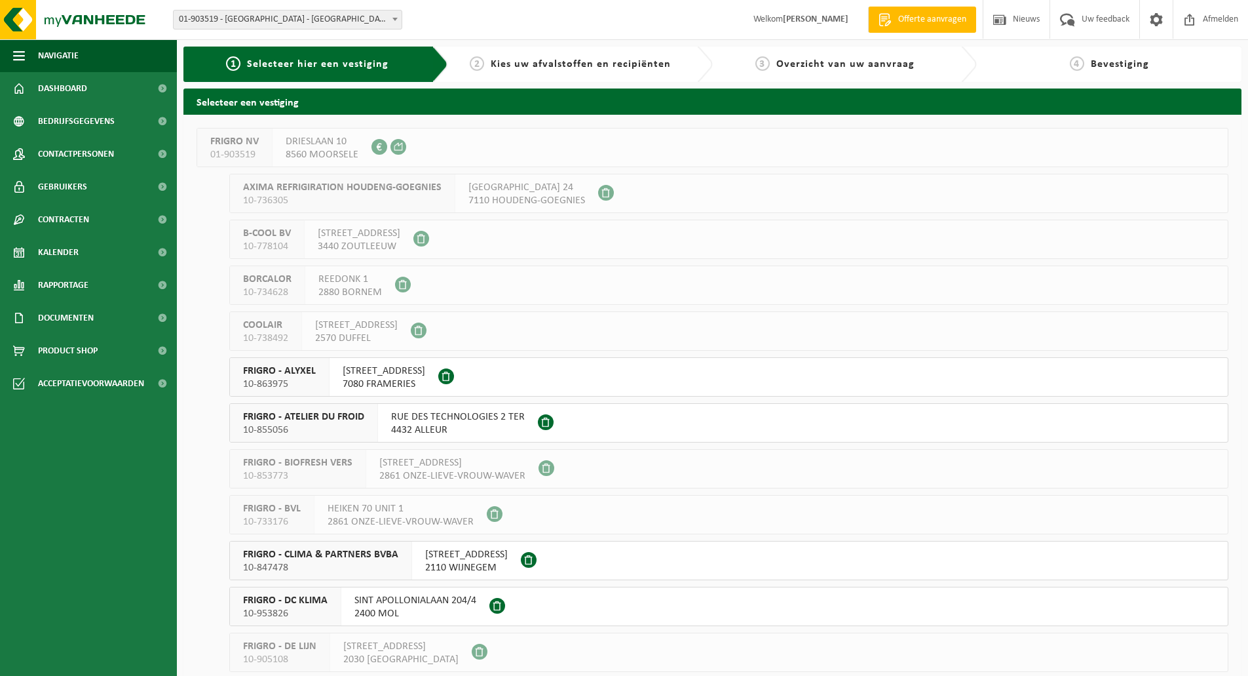
click at [807, 20] on strong "[PERSON_NAME]" at bounding box center [816, 19] width 66 height 10
click at [88, 119] on span "Bedrijfsgegevens" at bounding box center [76, 121] width 77 height 33
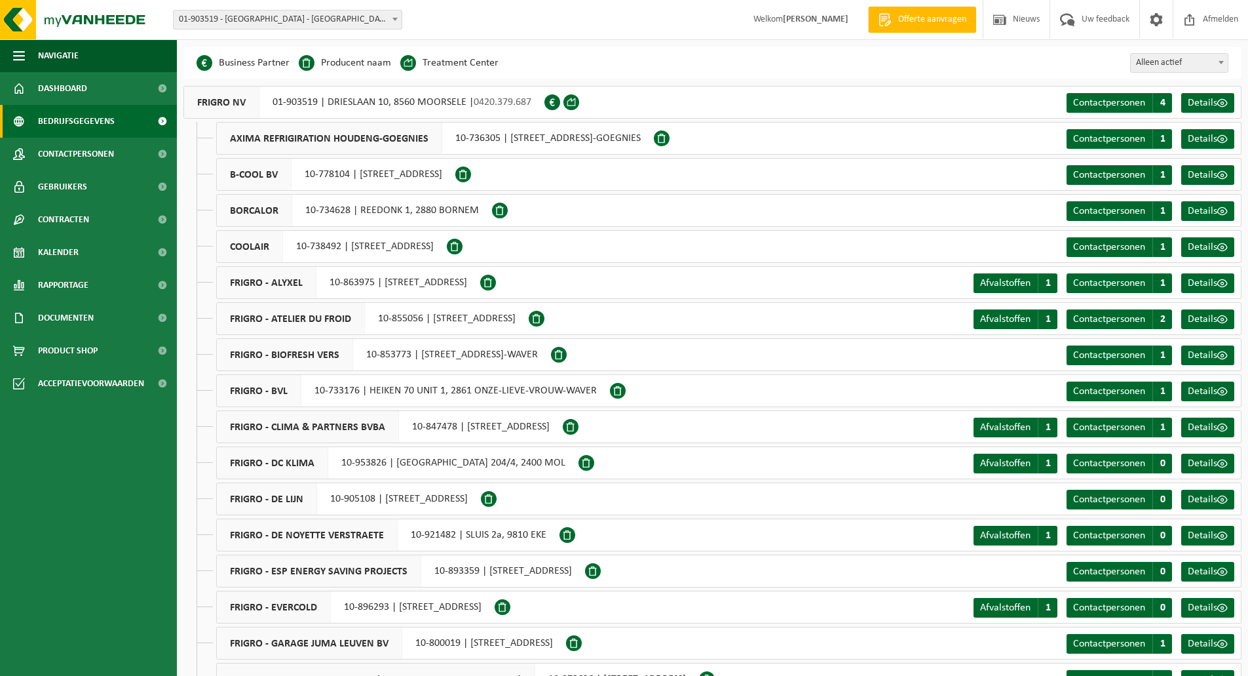
drag, startPoint x: 225, startPoint y: 101, endPoint x: 272, endPoint y: 103, distance: 47.2
click at [225, 101] on span "FRIGRO NV" at bounding box center [221, 101] width 75 height 31
click at [1196, 100] on span "Details" at bounding box center [1202, 103] width 29 height 10
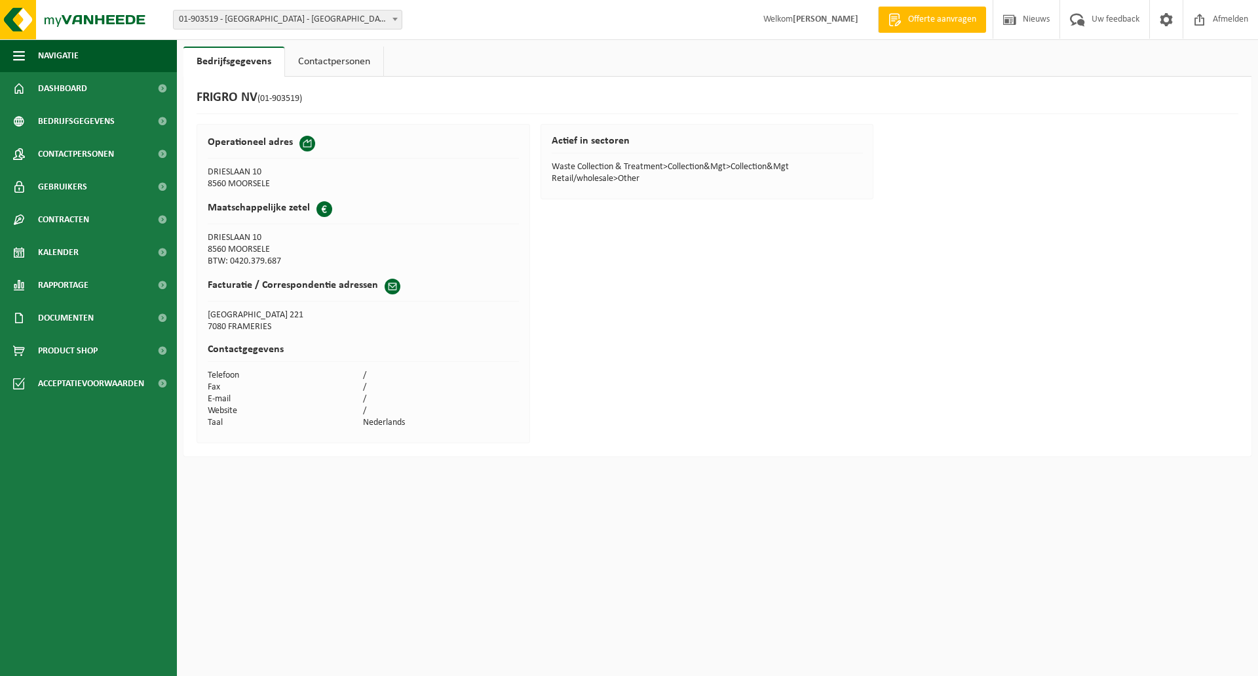
click at [349, 60] on link "Contactpersonen" at bounding box center [334, 62] width 98 height 30
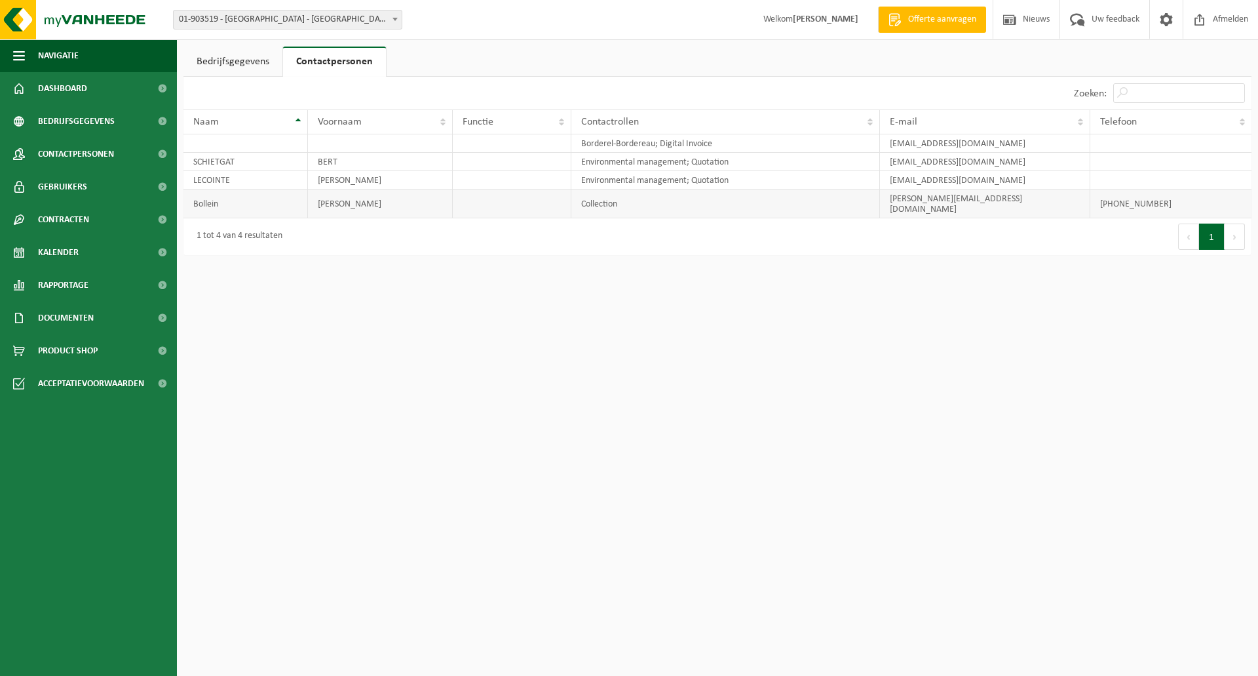
click at [599, 199] on td "Collection" at bounding box center [725, 203] width 308 height 29
click at [254, 60] on link "Bedrijfsgegevens" at bounding box center [232, 62] width 99 height 30
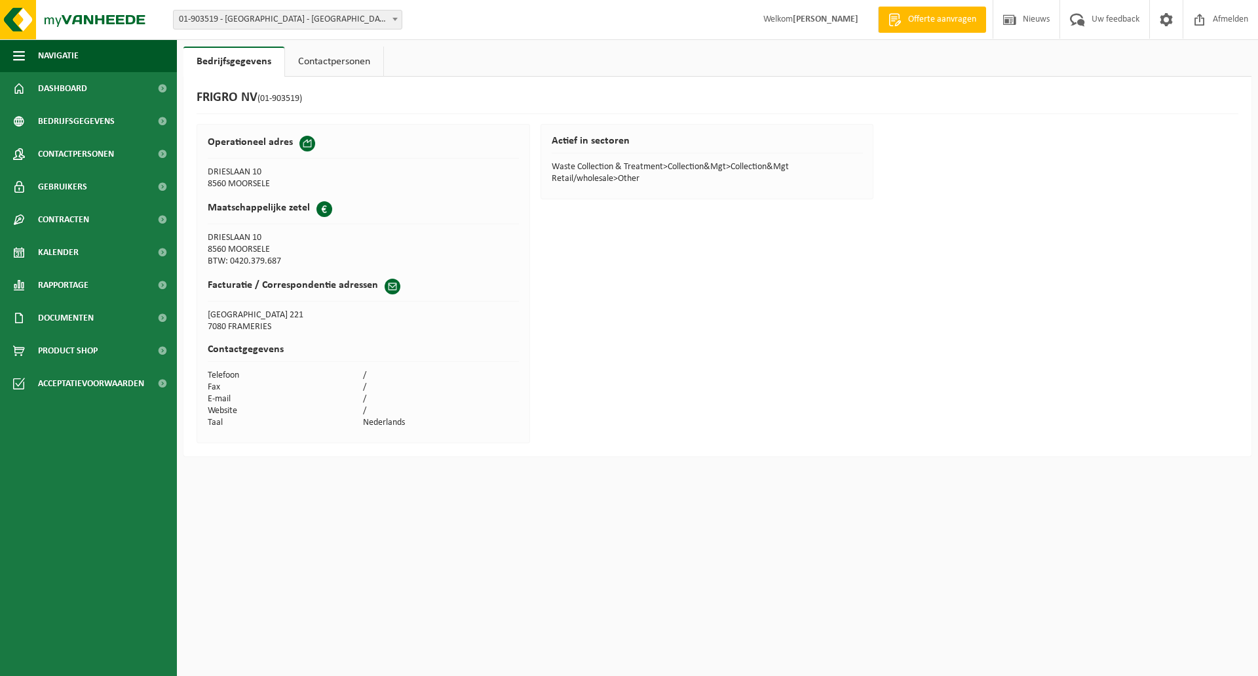
click at [307, 151] on span at bounding box center [307, 144] width 16 height 16
click at [406, 288] on div "Facturatie / Correspondentie adressen" at bounding box center [363, 289] width 311 height 23
click at [72, 90] on span "Dashboard" at bounding box center [62, 88] width 49 height 33
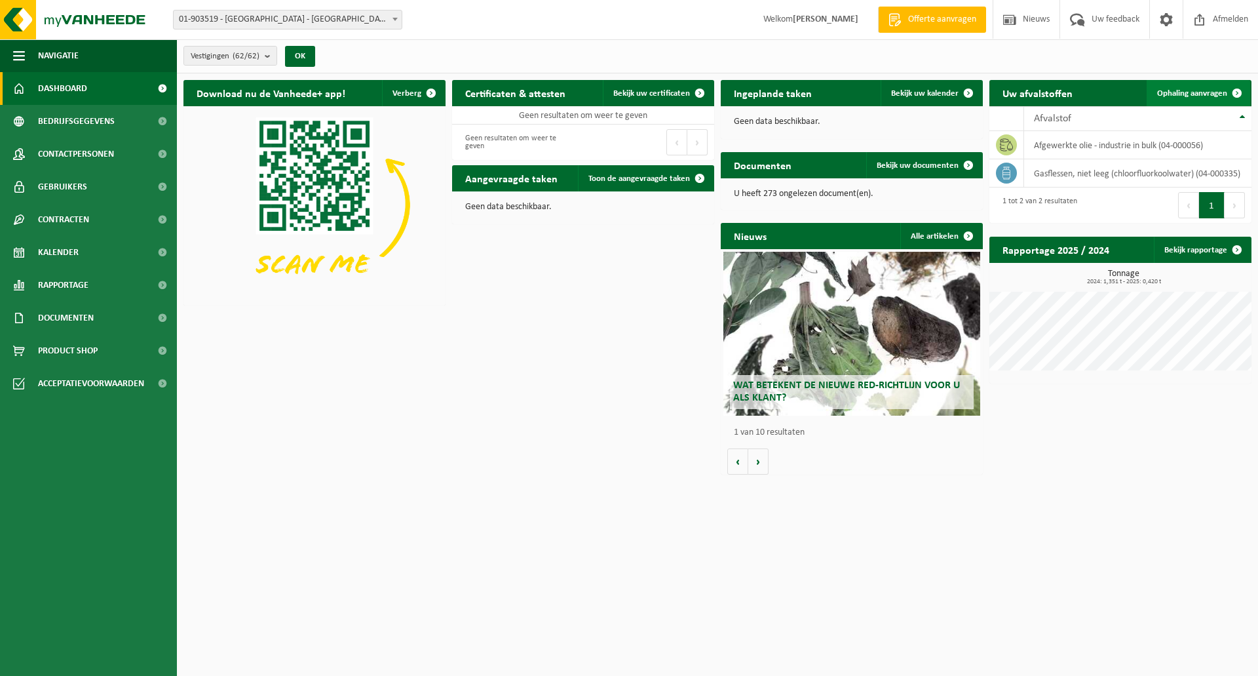
click at [1205, 90] on span "Ophaling aanvragen" at bounding box center [1192, 93] width 70 height 9
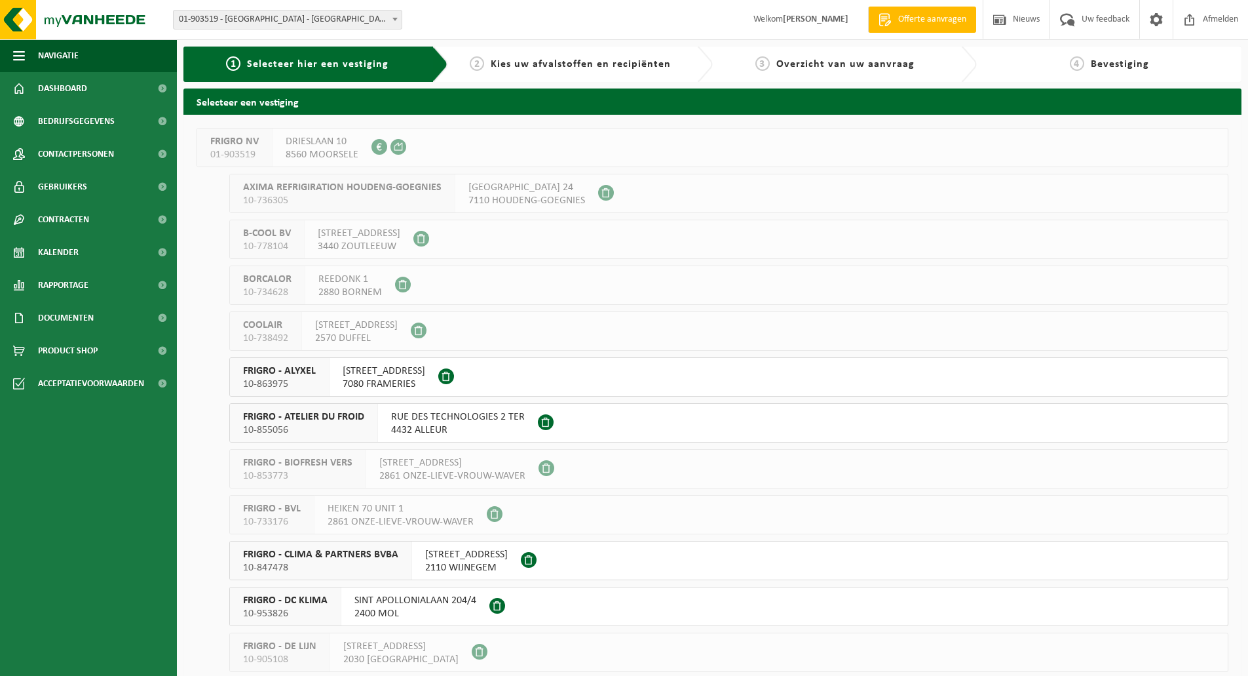
click at [377, 144] on span at bounding box center [380, 147] width 16 height 16
click at [201, 140] on div "FRIGRO NV 01-903519" at bounding box center [234, 147] width 75 height 38
click at [229, 142] on span "FRIGRO NV" at bounding box center [234, 141] width 48 height 13
click at [250, 100] on h2 "Selecteer een vestiging" at bounding box center [712, 101] width 1058 height 26
click at [242, 142] on span "FRIGRO NV" at bounding box center [234, 141] width 48 height 13
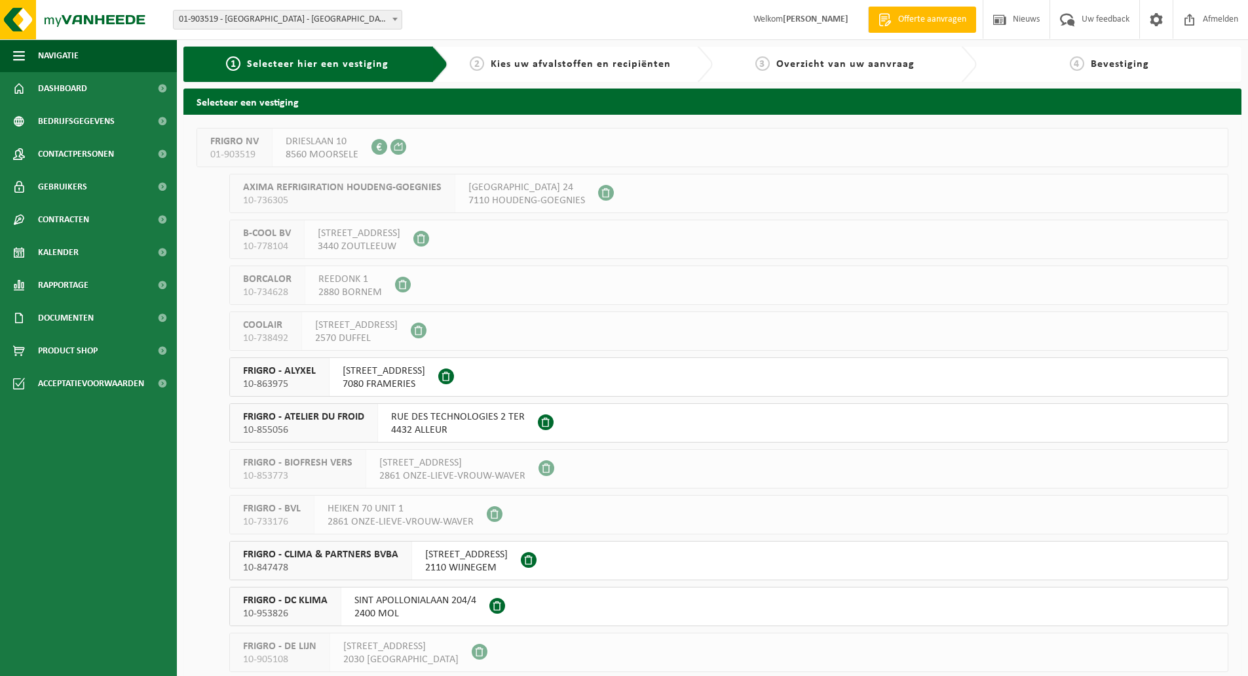
click at [237, 148] on span "01-903519" at bounding box center [234, 154] width 48 height 13
click at [254, 155] on span "01-903519" at bounding box center [234, 154] width 48 height 13
drag, startPoint x: 257, startPoint y: 155, endPoint x: 213, endPoint y: 157, distance: 43.9
click at [213, 157] on span "01-903519" at bounding box center [234, 154] width 48 height 13
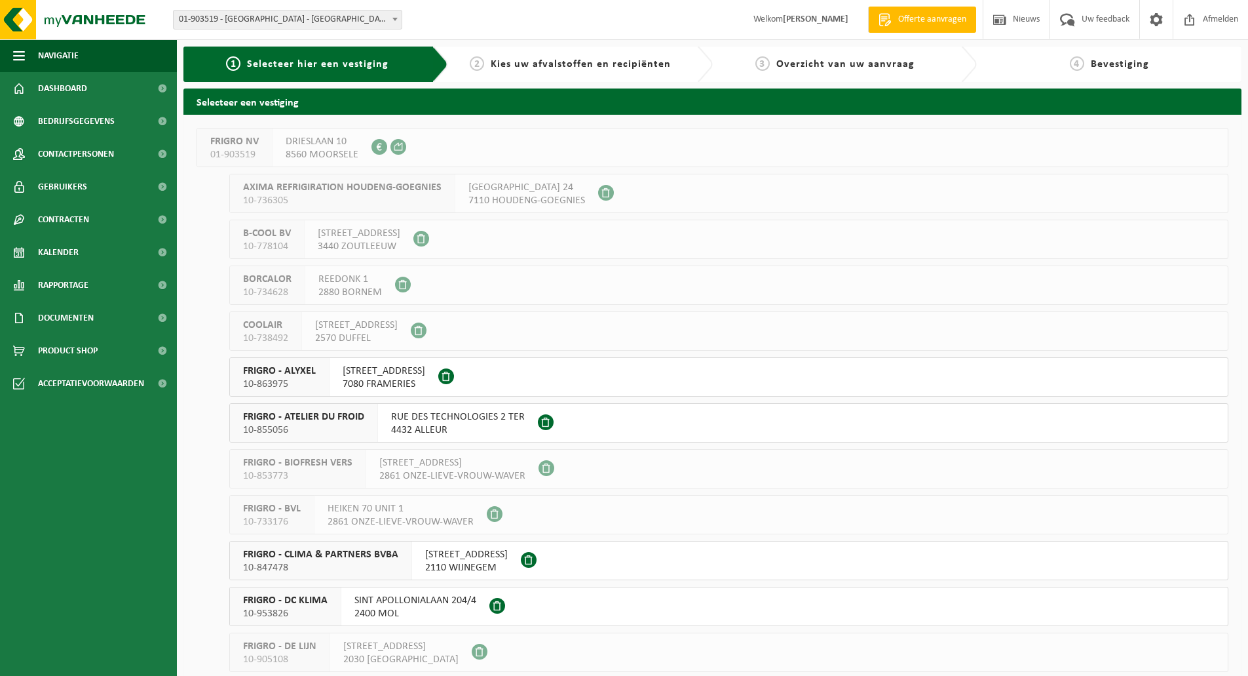
click at [376, 152] on span at bounding box center [380, 147] width 16 height 16
